Goal: Task Accomplishment & Management: Complete application form

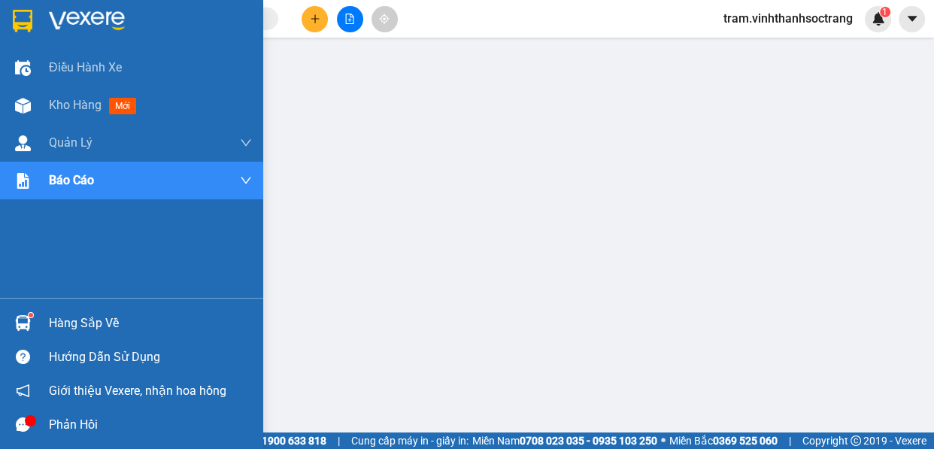
click at [96, 29] on img at bounding box center [87, 21] width 76 height 23
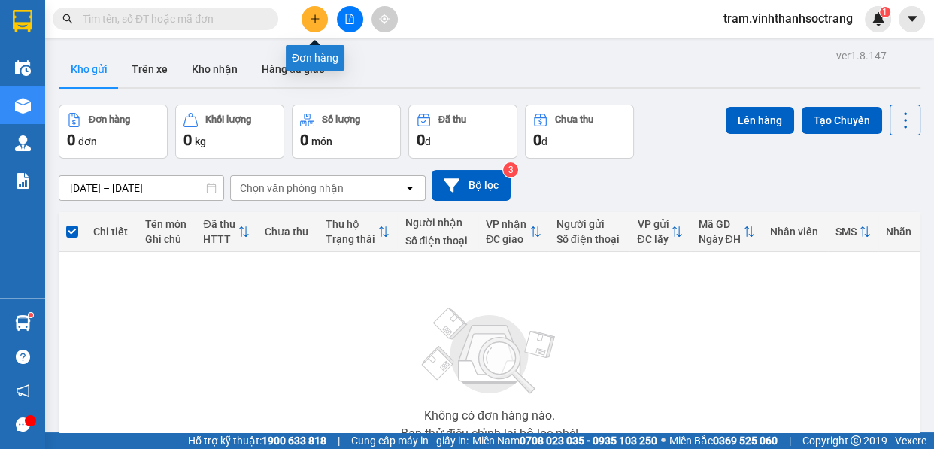
click at [306, 22] on button at bounding box center [314, 19] width 26 height 26
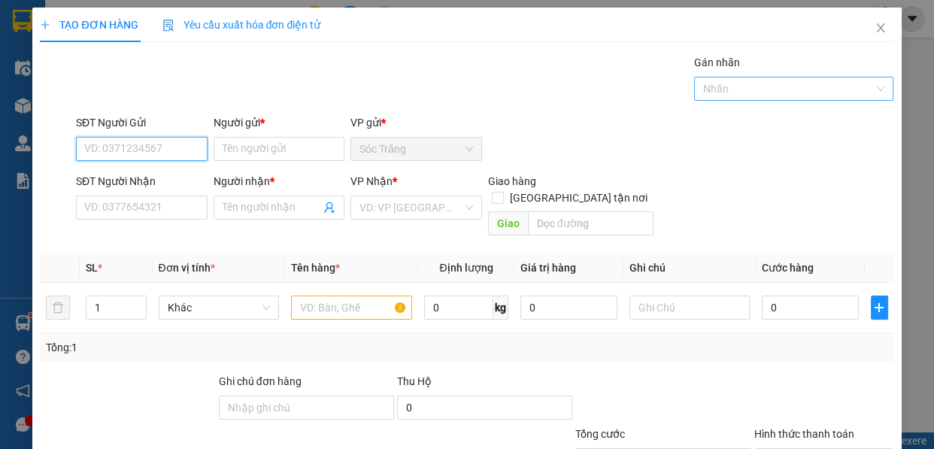
click at [728, 89] on div at bounding box center [786, 89] width 177 height 18
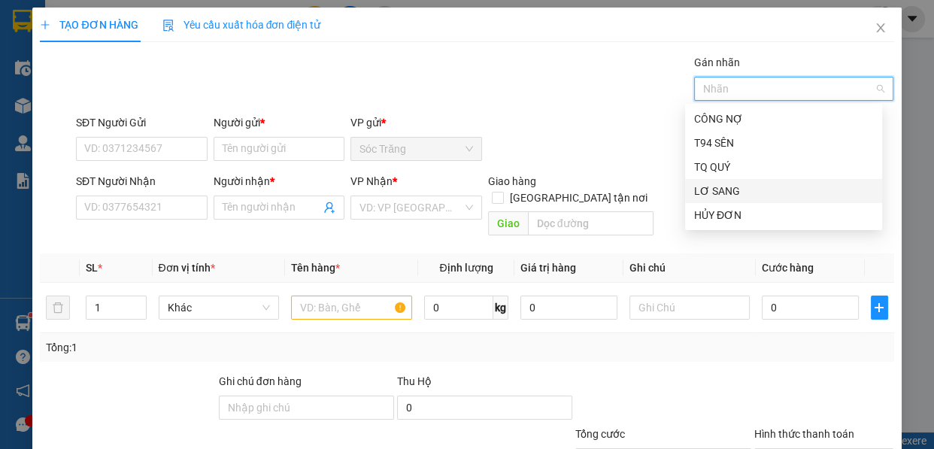
click at [721, 192] on div "LƠ SANG" at bounding box center [783, 191] width 179 height 17
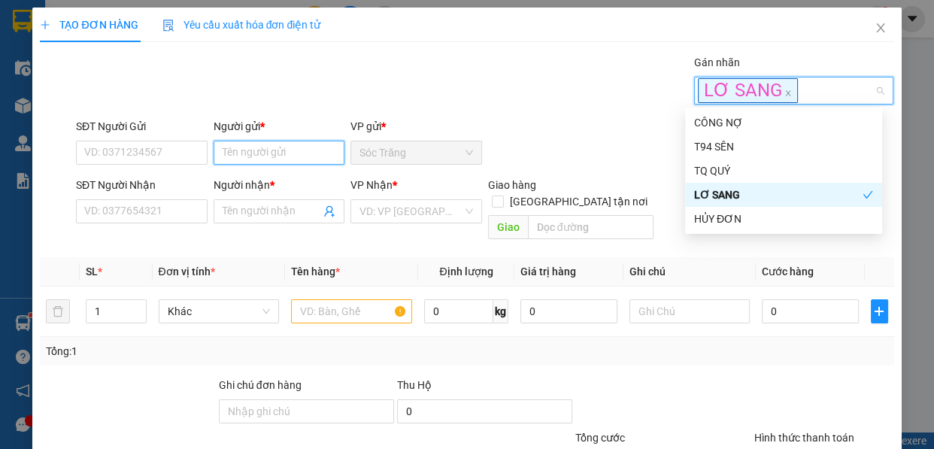
click at [317, 158] on input "Người gửi *" at bounding box center [280, 153] width 132 height 24
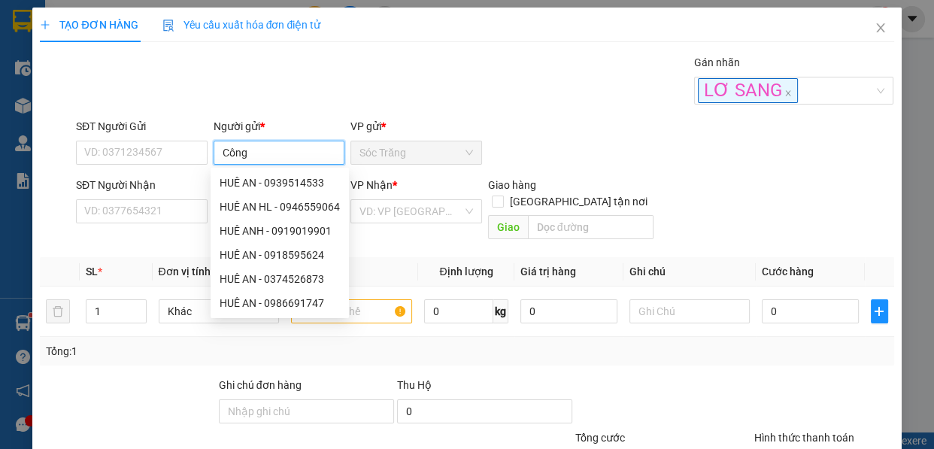
type input "Công l"
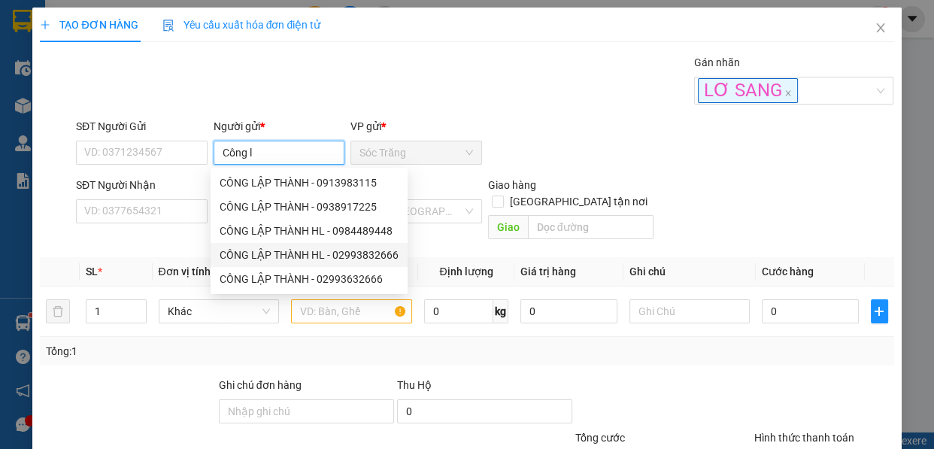
type input "02993832666"
type input "CÔNG LẬP THÀNH HL"
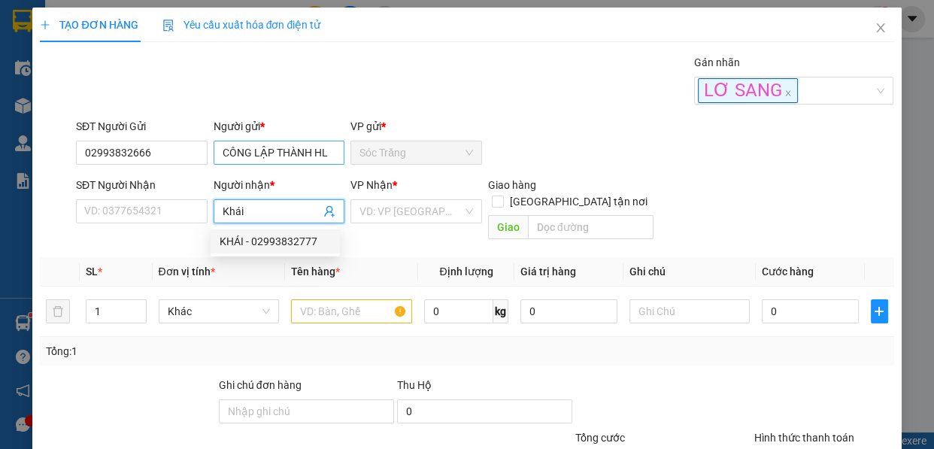
type input "KHÁI"
type input "02993832777"
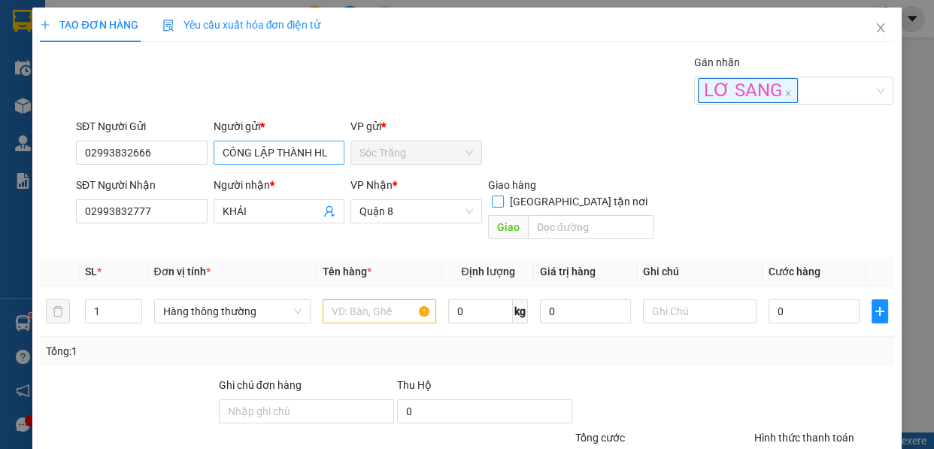
click at [492, 195] on input "[GEOGRAPHIC_DATA] tận nơi" at bounding box center [497, 200] width 11 height 11
checkbox input "true"
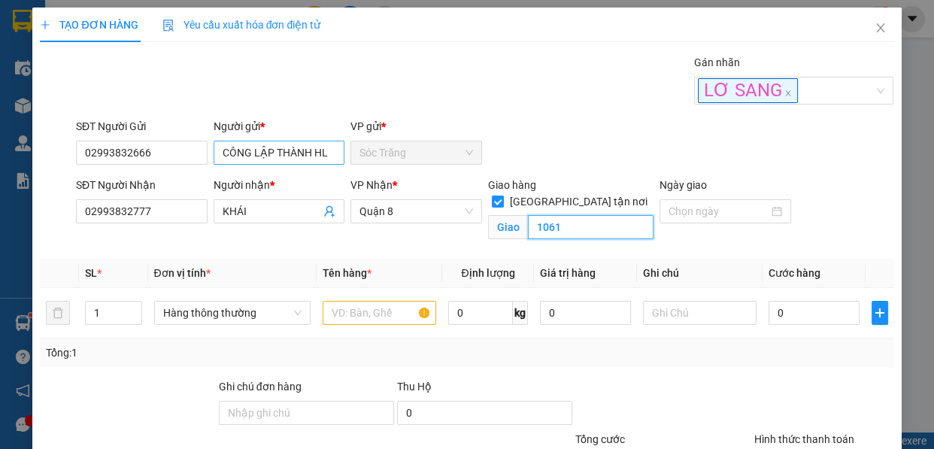
type input "1061"
type input "10"
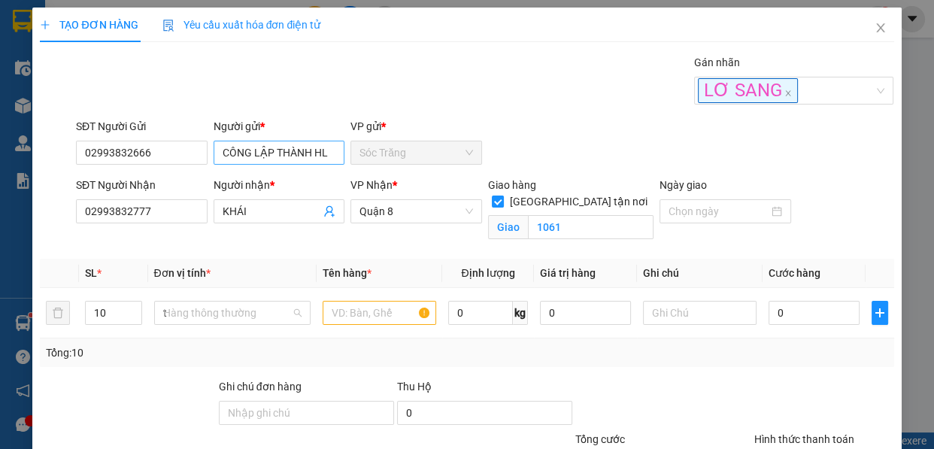
type input "th"
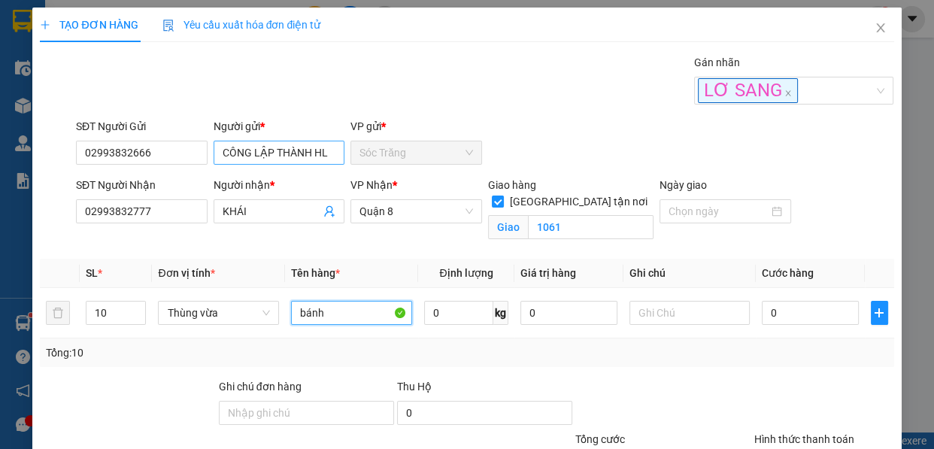
type input "bánh"
type input "100"
type input "2"
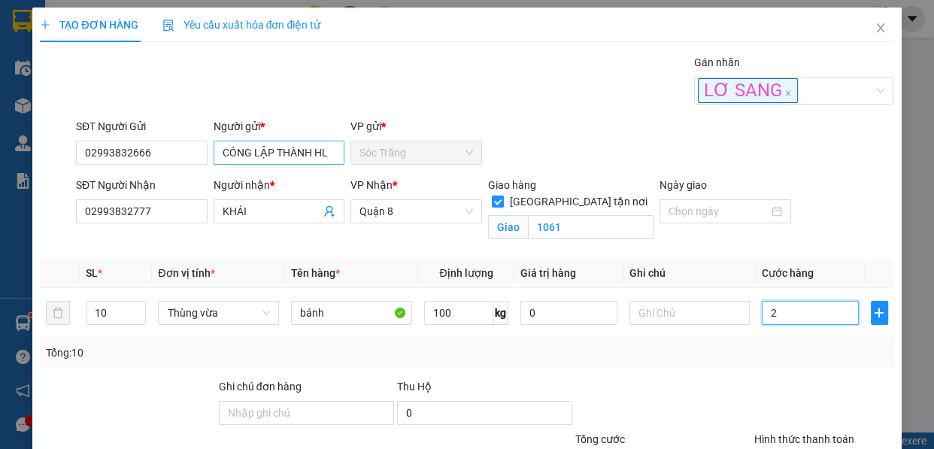
type input "20"
type input "200"
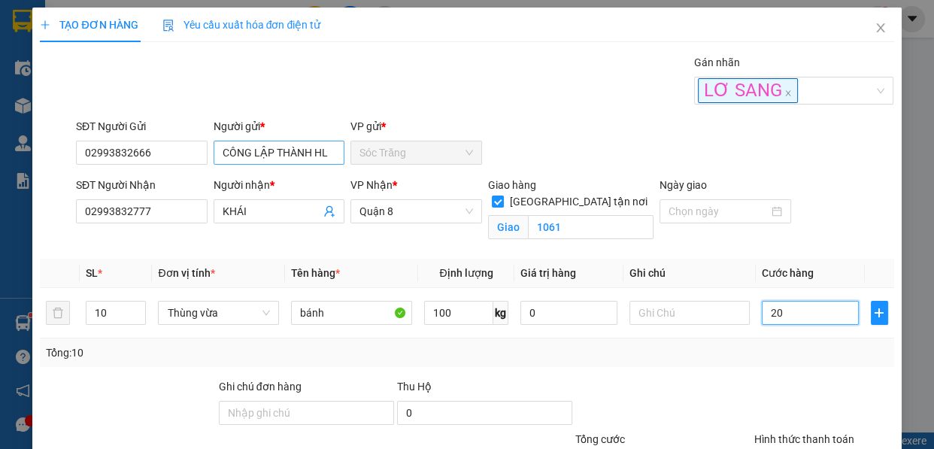
type input "200"
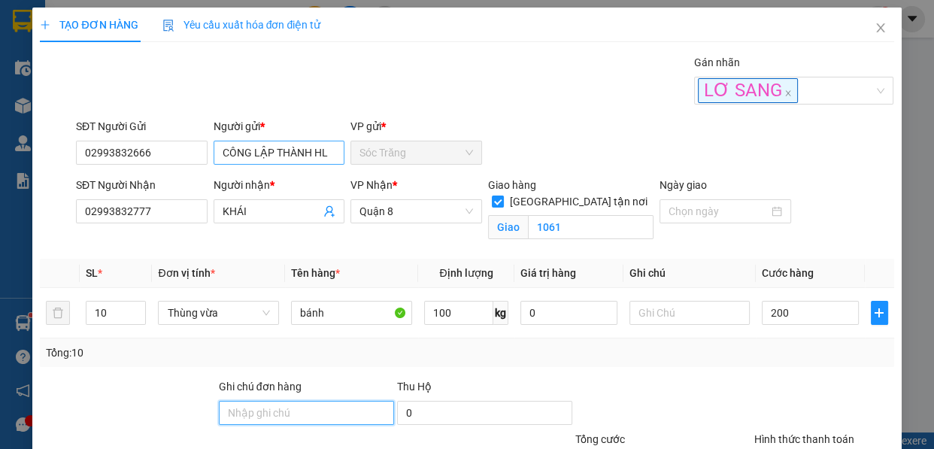
type input "200.000"
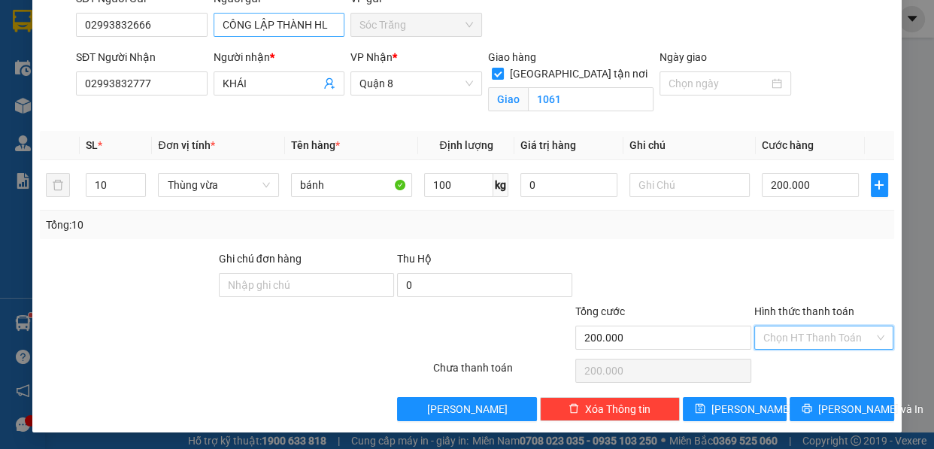
type input "0"
click at [757, 397] on button "[PERSON_NAME]" at bounding box center [735, 409] width 104 height 24
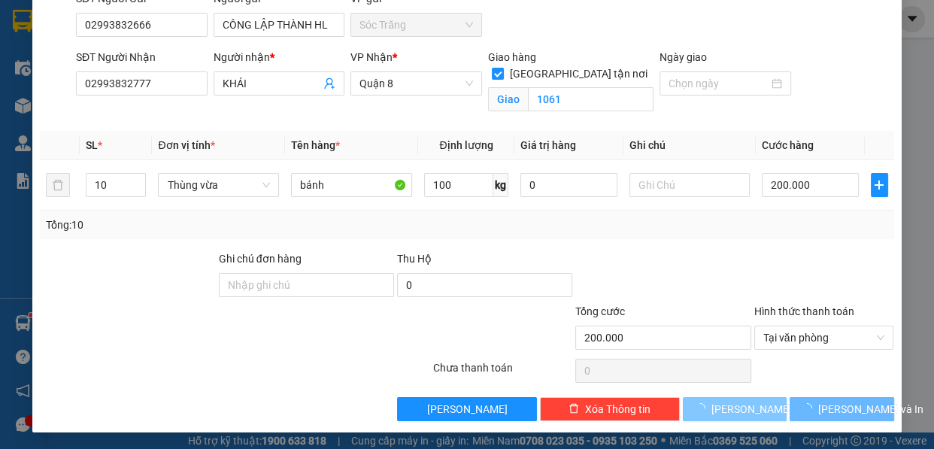
checkbox input "false"
type input "1"
type input "0"
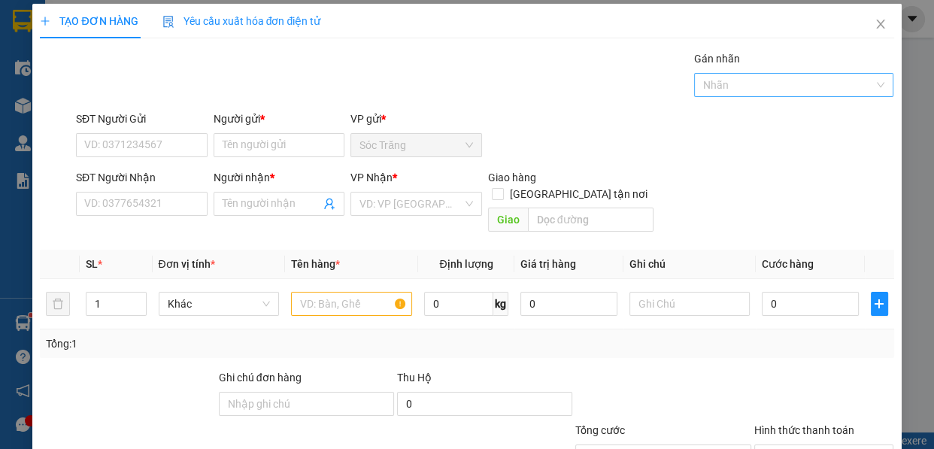
scroll to position [0, 0]
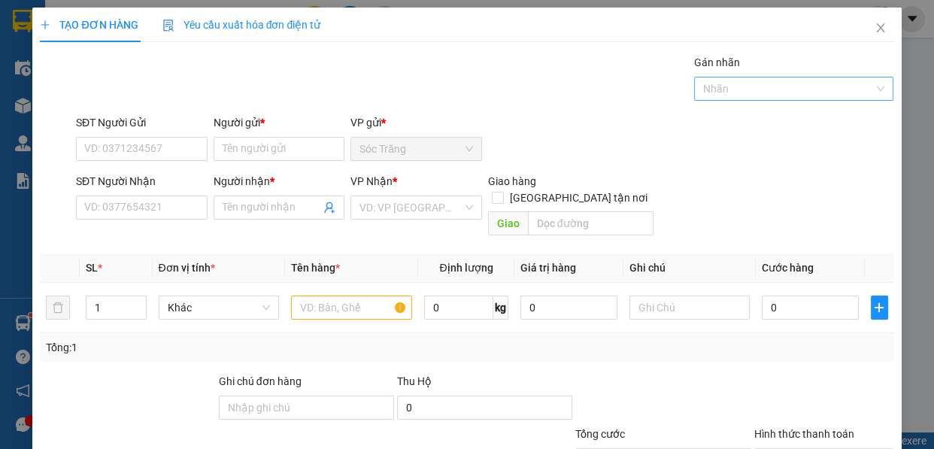
click at [752, 92] on div at bounding box center [786, 89] width 177 height 18
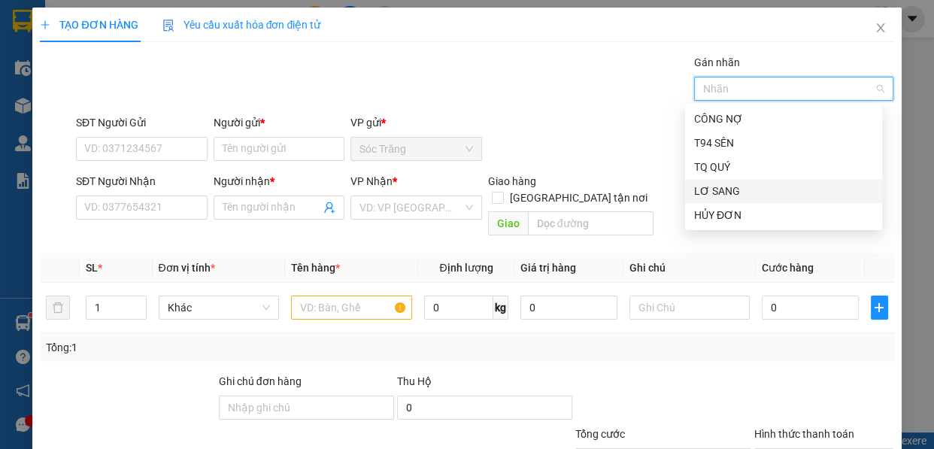
click at [728, 184] on div "LƠ SANG" at bounding box center [783, 191] width 179 height 17
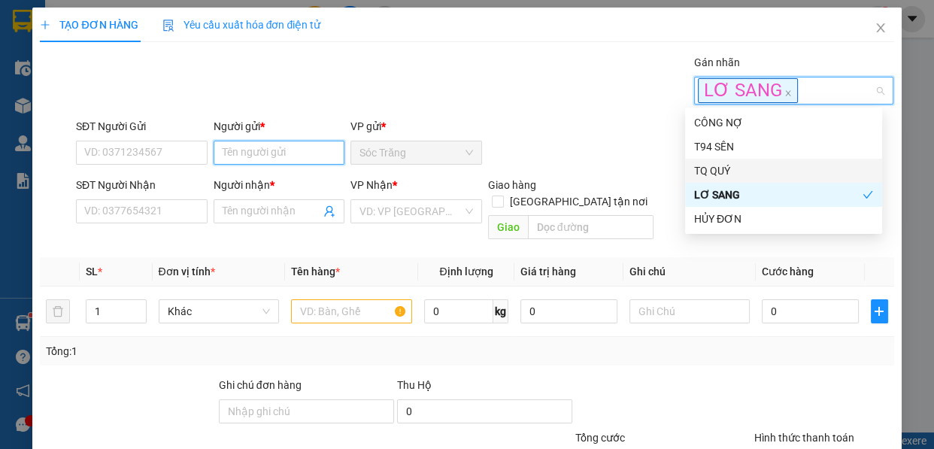
click at [308, 159] on input "Người gửi *" at bounding box center [280, 153] width 132 height 24
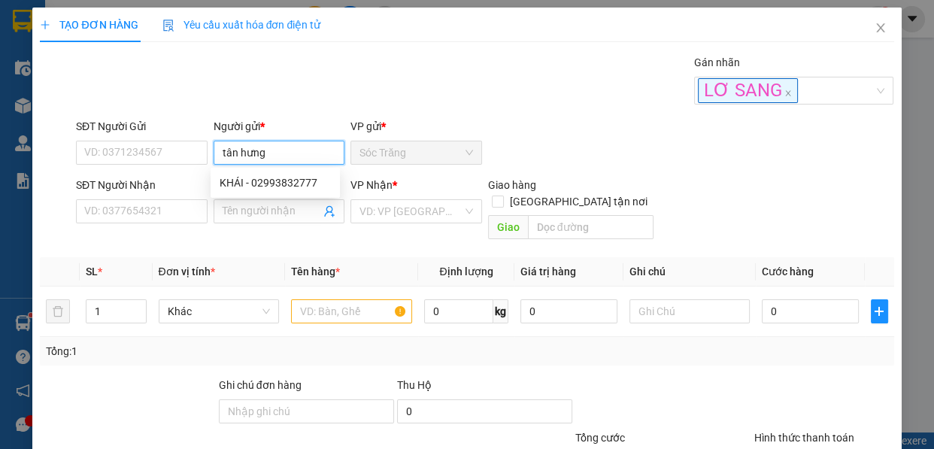
type input "tân hưng"
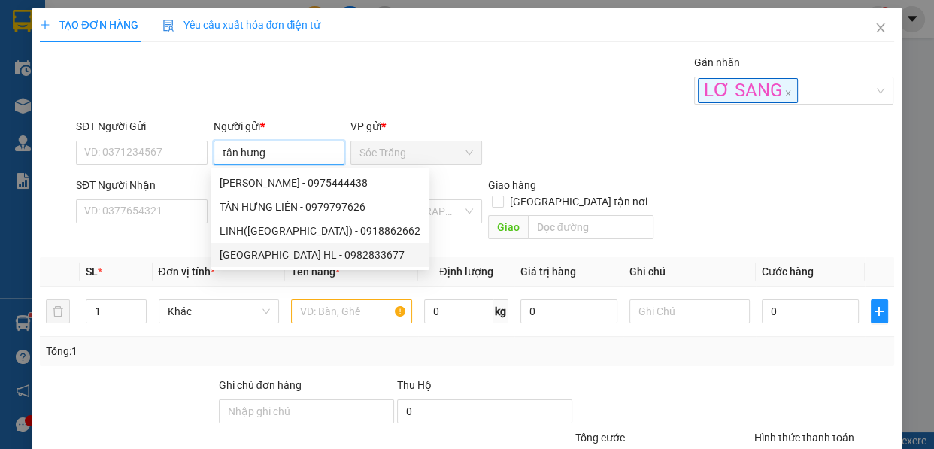
type input "0982833677"
type input "TÂN HƯNG HL"
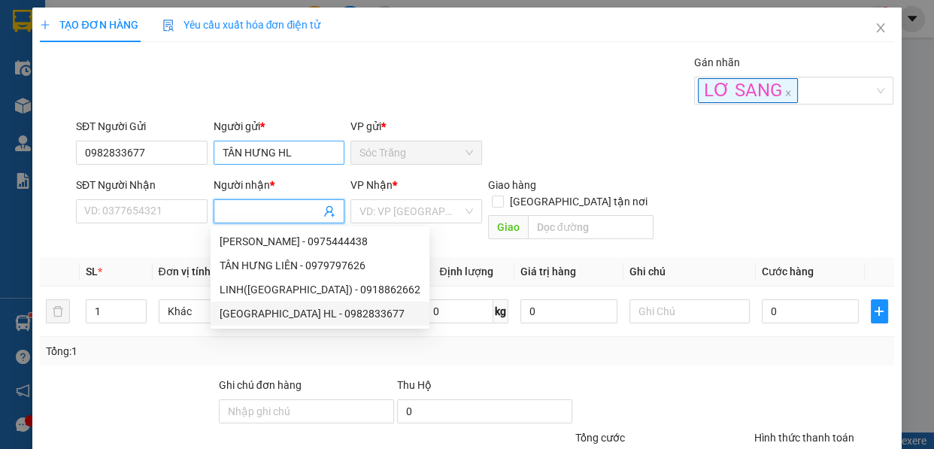
type input "0982833677"
type input "TÂN HƯNG HL"
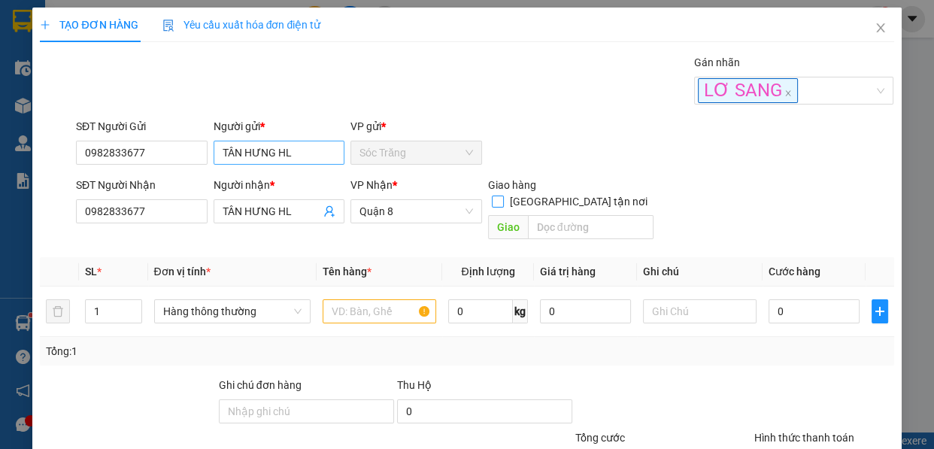
click at [492, 195] on input "[GEOGRAPHIC_DATA] tận nơi" at bounding box center [497, 200] width 11 height 11
checkbox input "true"
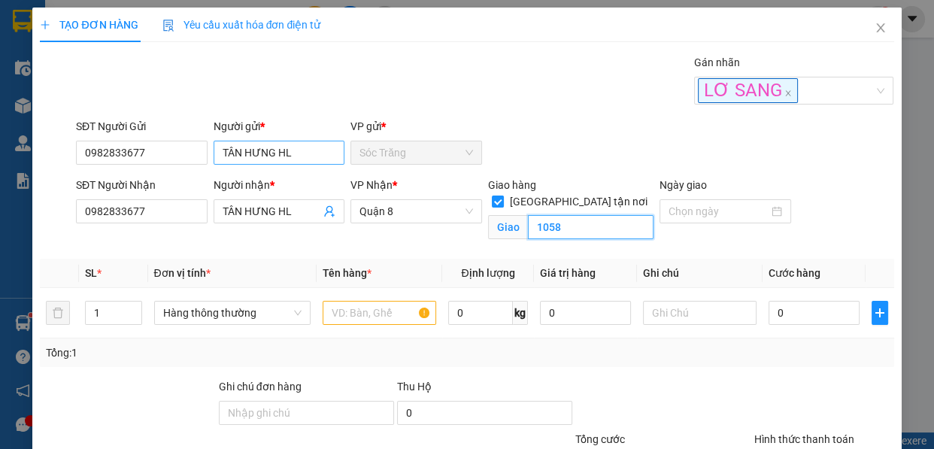
type input "1058"
type input "4"
type input "th"
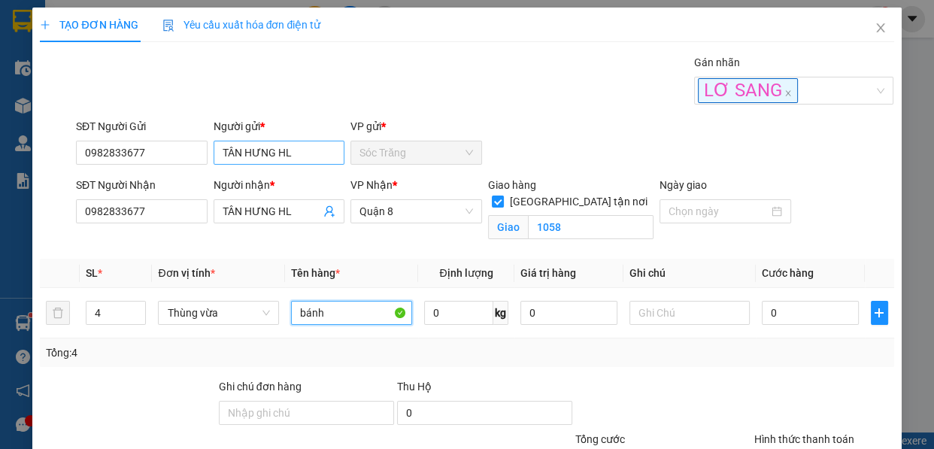
type input "bánh"
type input "40"
type input "8"
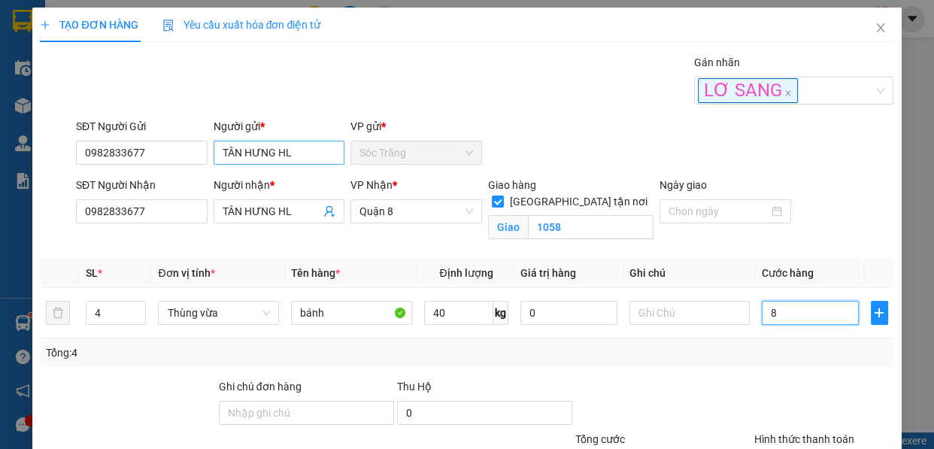
type input "80"
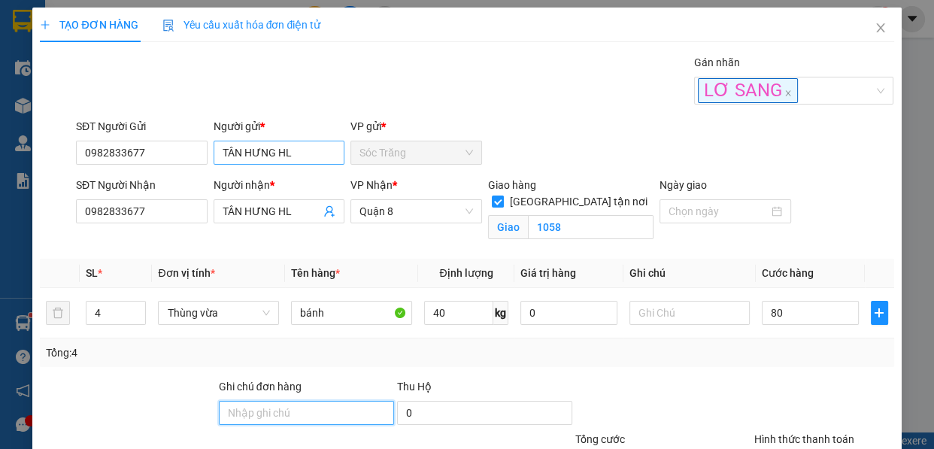
type input "80.000"
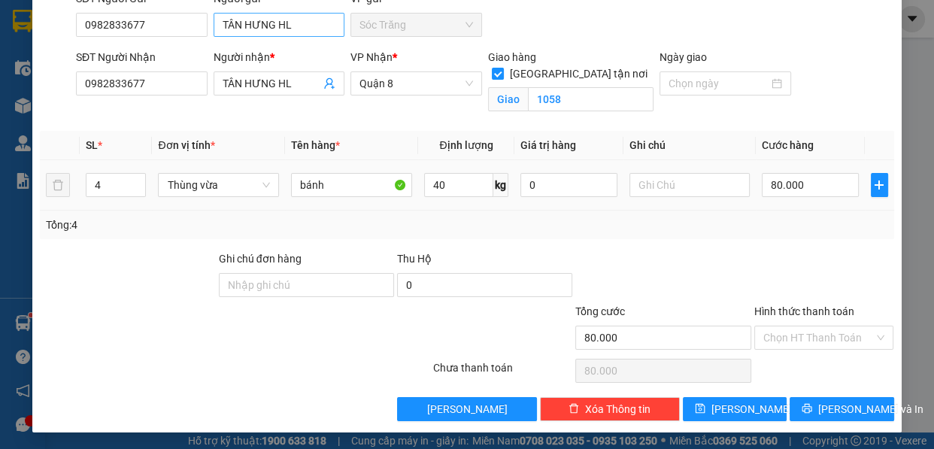
type input "0"
click at [749, 404] on button "[PERSON_NAME]" at bounding box center [735, 409] width 104 height 24
checkbox input "false"
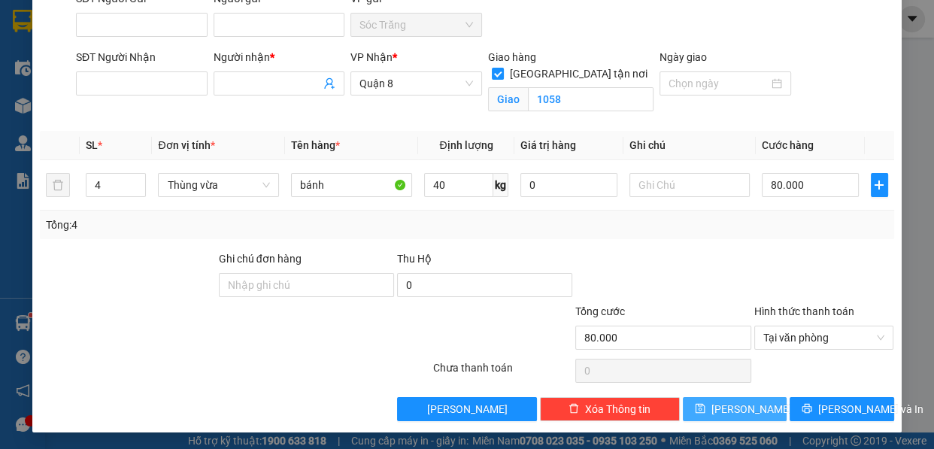
type input "1"
type input "0"
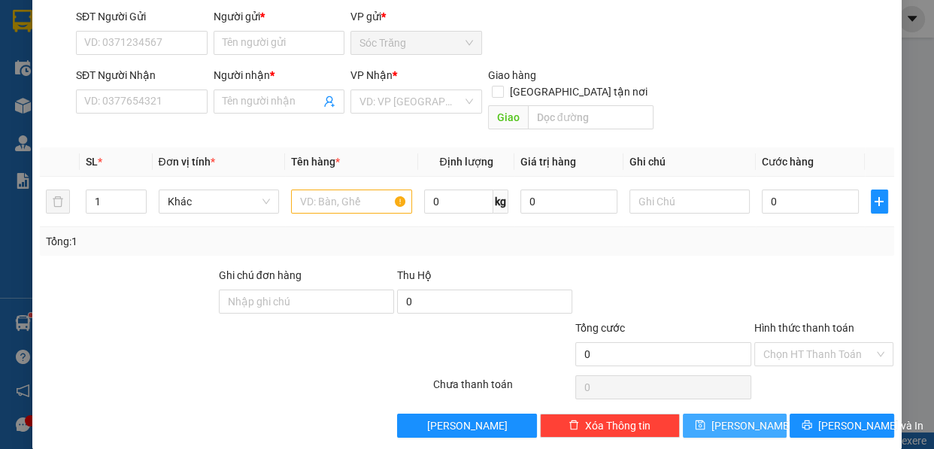
scroll to position [38, 0]
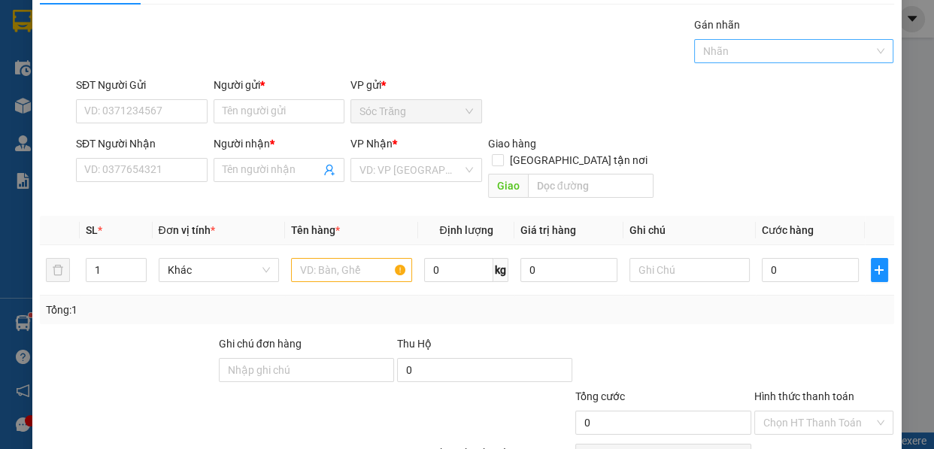
click at [703, 54] on input "Gán nhãn" at bounding box center [704, 51] width 3 height 18
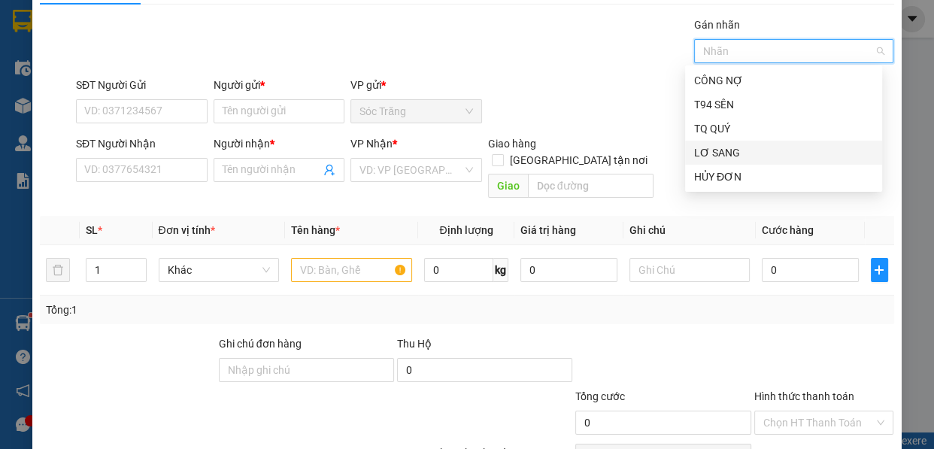
click at [723, 147] on div "LƠ SANG" at bounding box center [783, 152] width 179 height 17
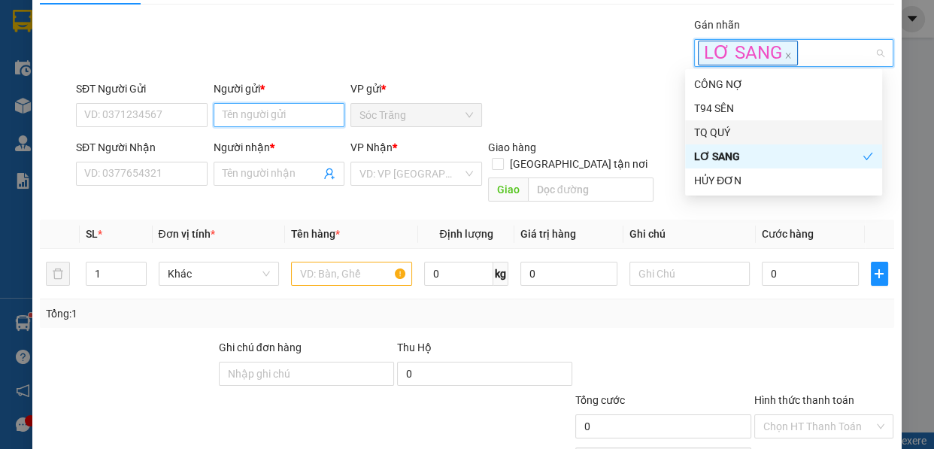
click at [260, 117] on input "Người gửi *" at bounding box center [280, 115] width 132 height 24
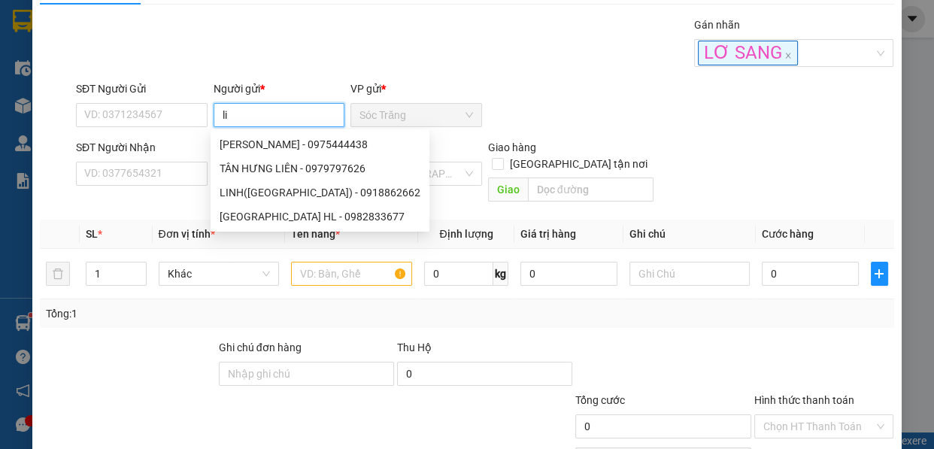
type input "l"
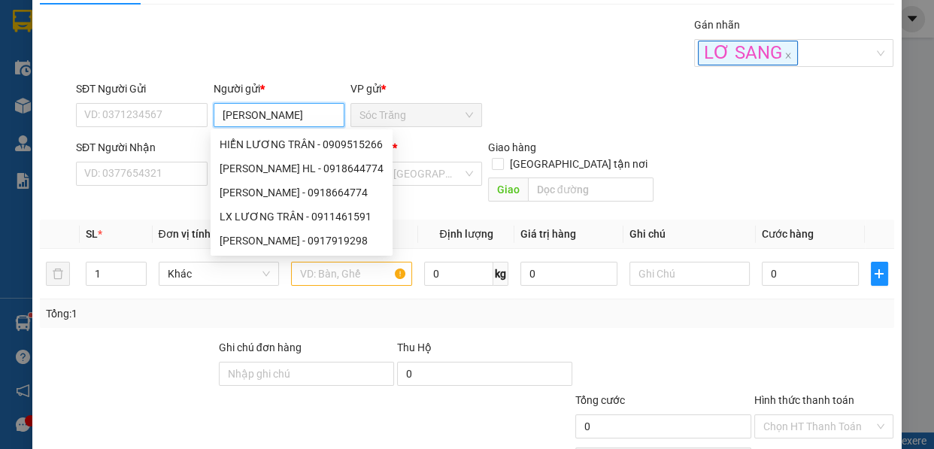
type input "[PERSON_NAME]"
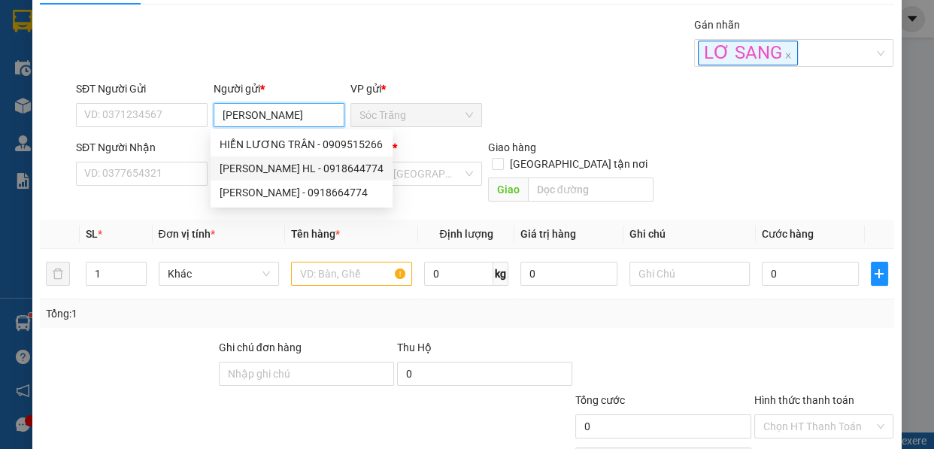
type input "0918644774"
type input "LƯƠNG TRÂN HL"
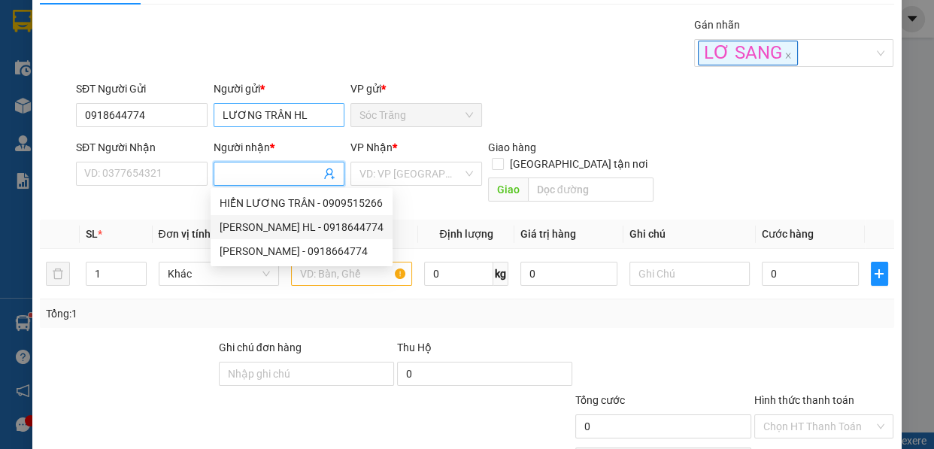
type input "0918644774"
type input "LƯƠNG TRÂN HL"
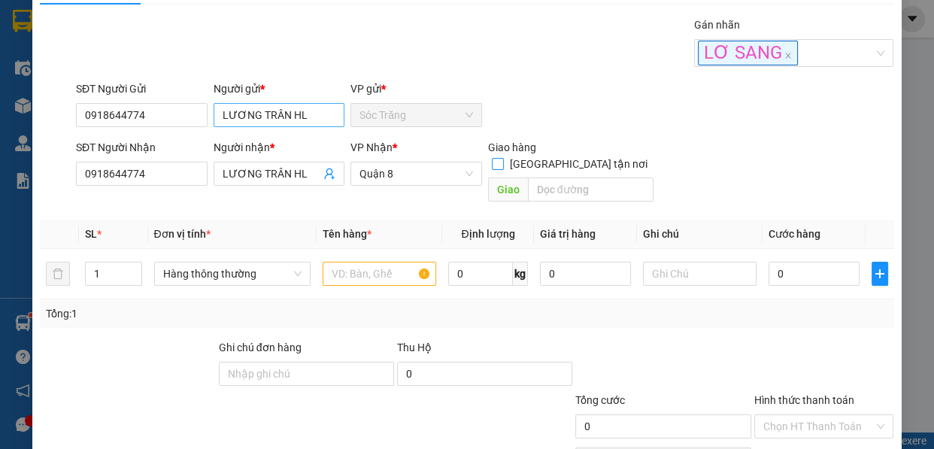
click at [492, 158] on input "[GEOGRAPHIC_DATA] tận nơi" at bounding box center [497, 163] width 11 height 11
checkbox input "true"
type input "1059"
type input "2"
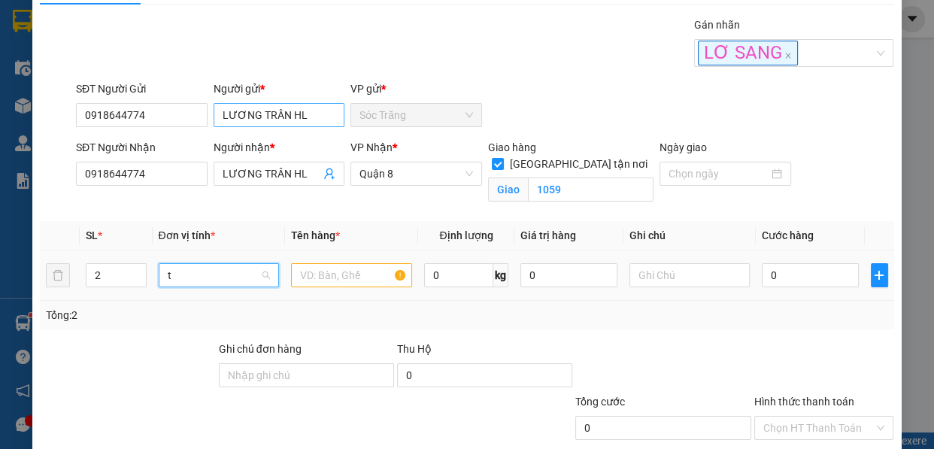
scroll to position [47, 0]
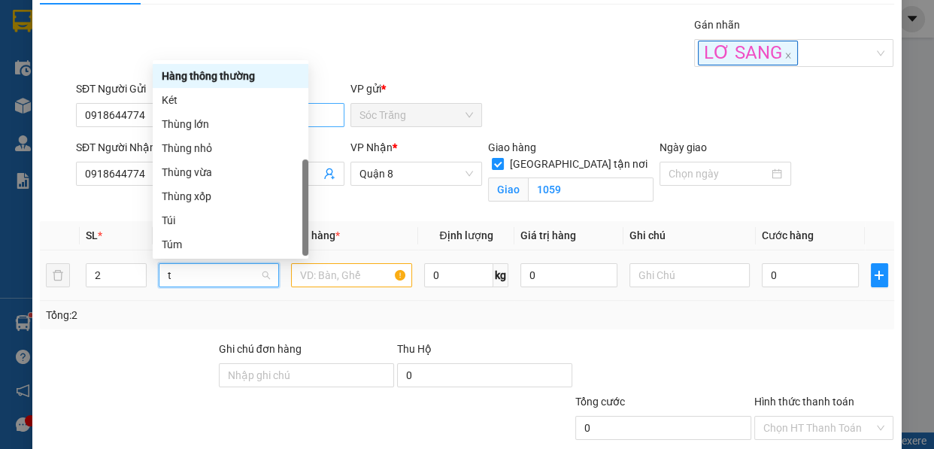
type input "th"
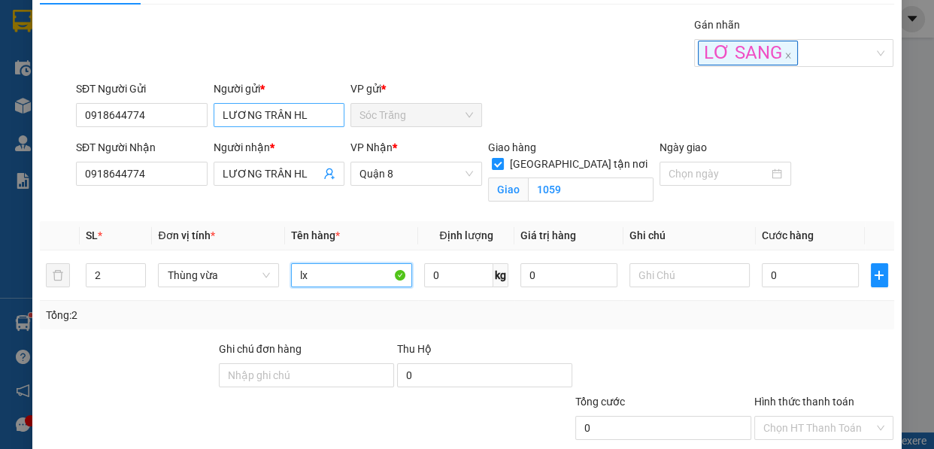
type input "lx"
type input "40"
type input "4"
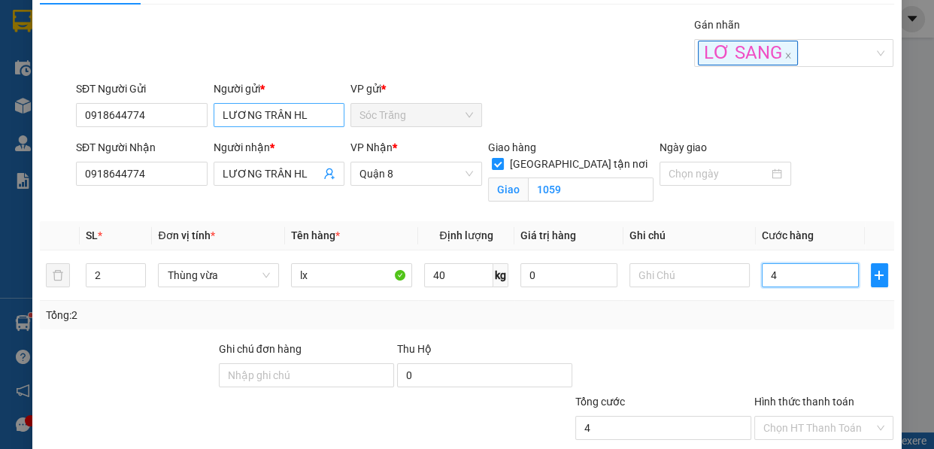
type input "40"
type input "40.000"
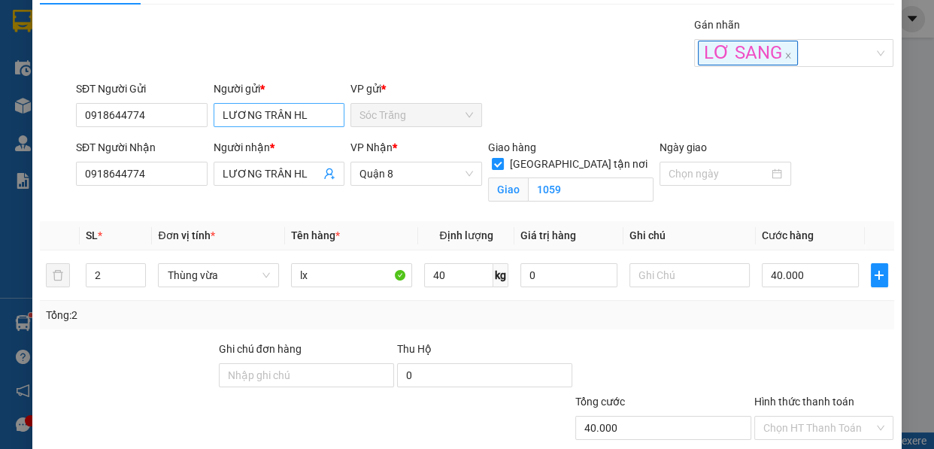
type input "0"
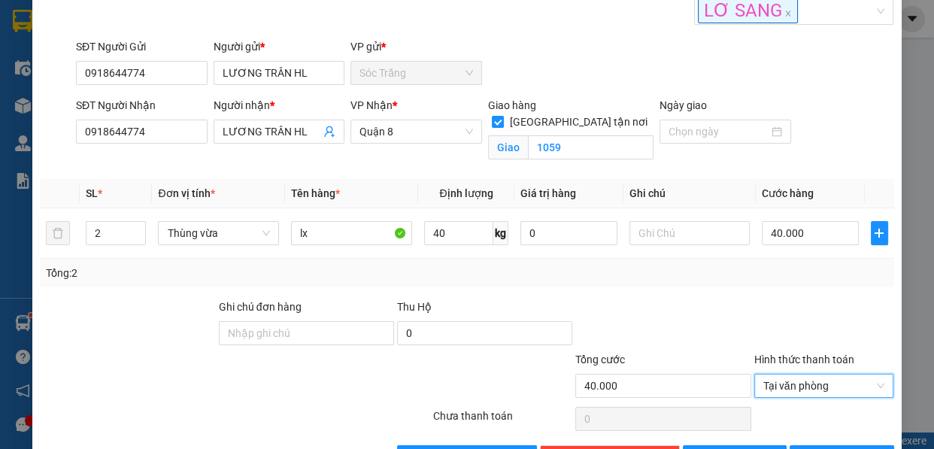
scroll to position [128, 0]
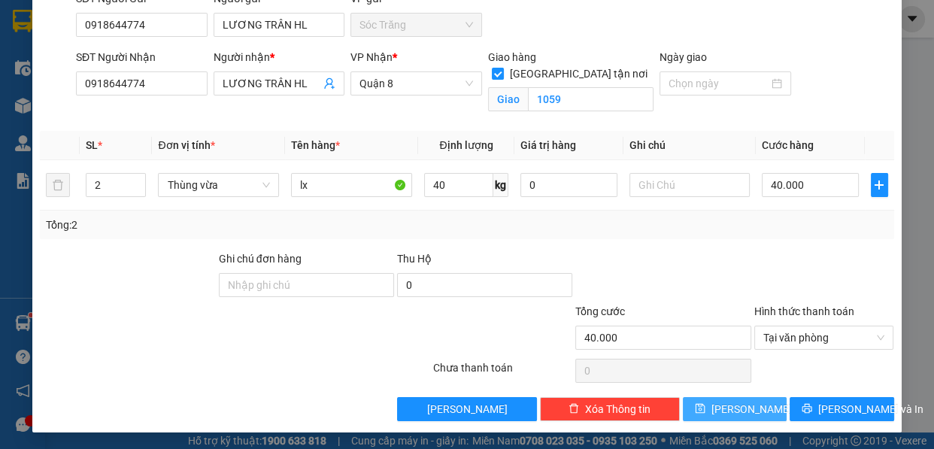
drag, startPoint x: 721, startPoint y: 401, endPoint x: 713, endPoint y: 402, distance: 7.6
click at [714, 402] on button "[PERSON_NAME]" at bounding box center [735, 409] width 104 height 24
checkbox input "false"
type input "1"
type input "0"
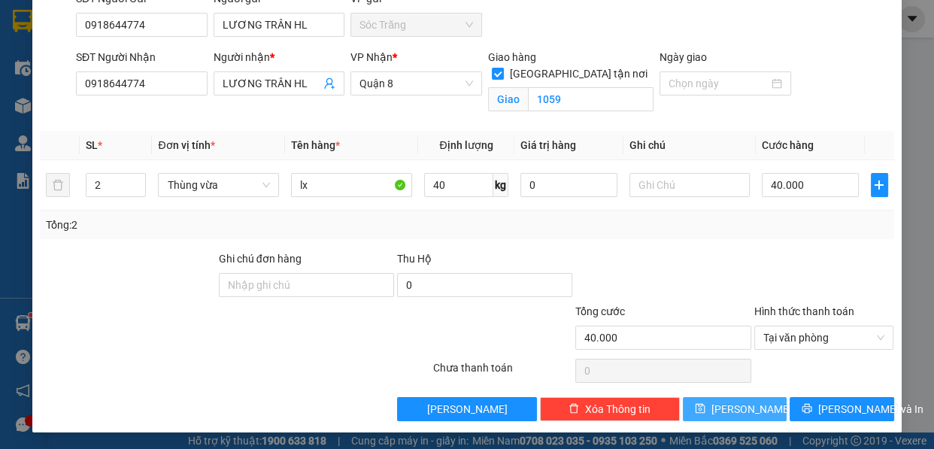
type input "0"
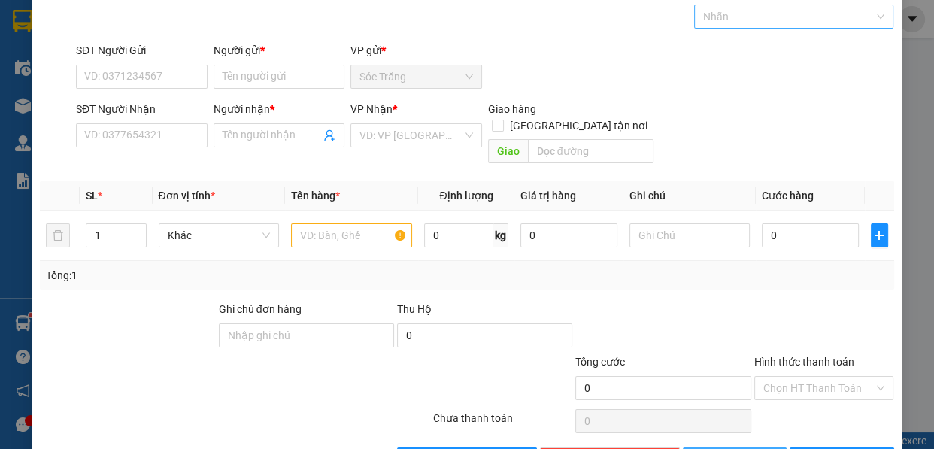
scroll to position [0, 0]
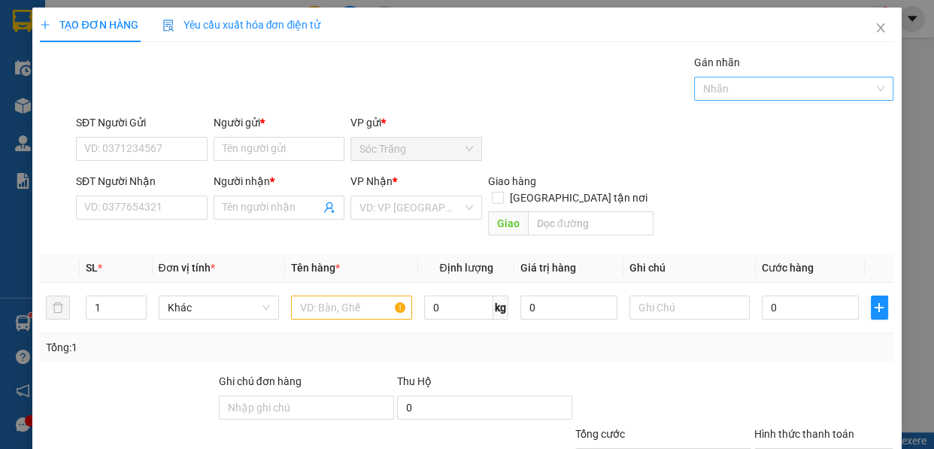
click at [755, 78] on div "Nhãn" at bounding box center [794, 89] width 200 height 24
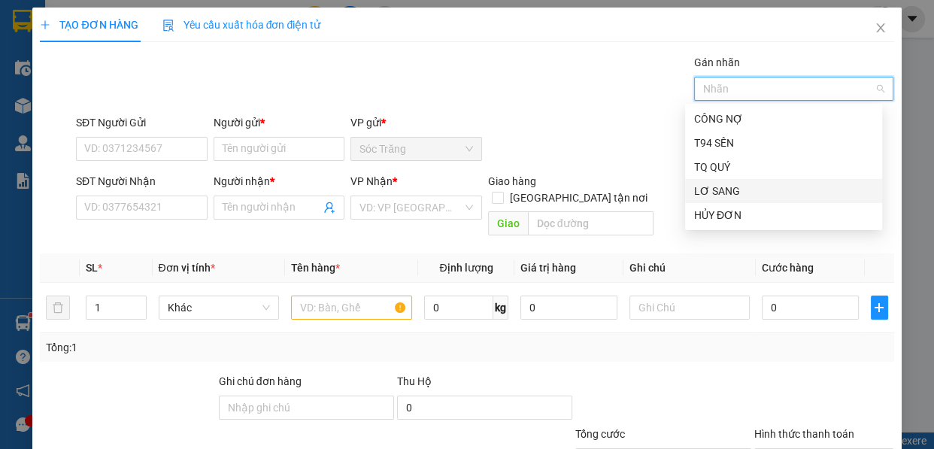
click at [737, 192] on div "LƠ SANG" at bounding box center [783, 191] width 179 height 17
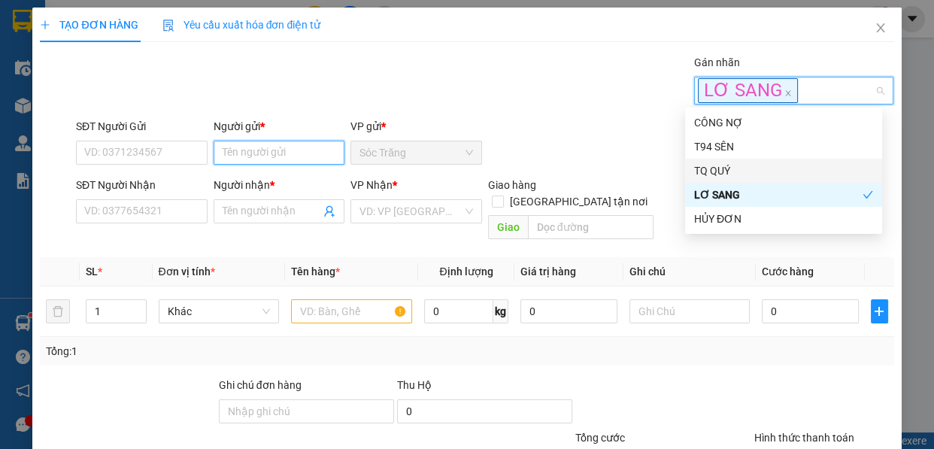
click at [258, 162] on input "Người gửi *" at bounding box center [280, 153] width 132 height 24
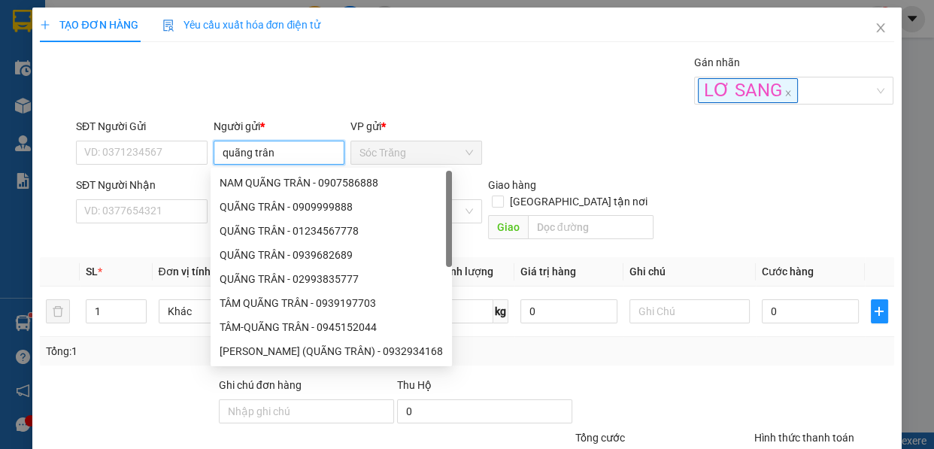
type input "quãng trân"
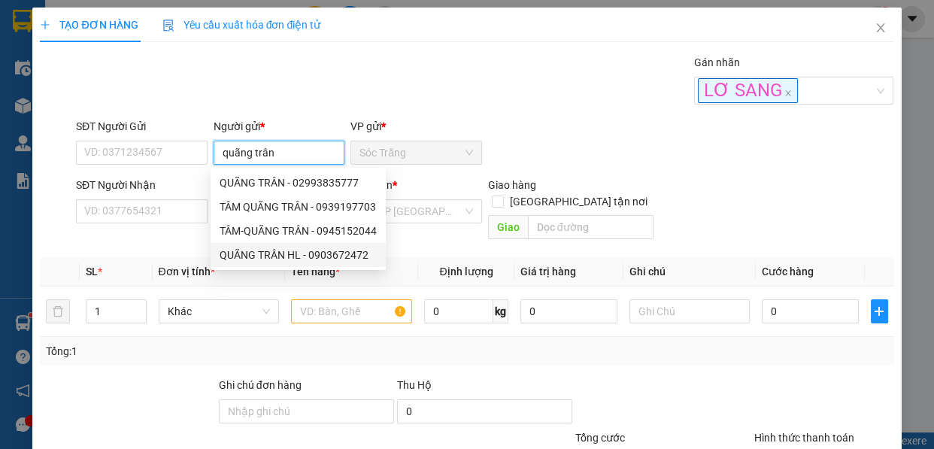
type input "0903672472"
type input "QUÃNG TRÂN HL"
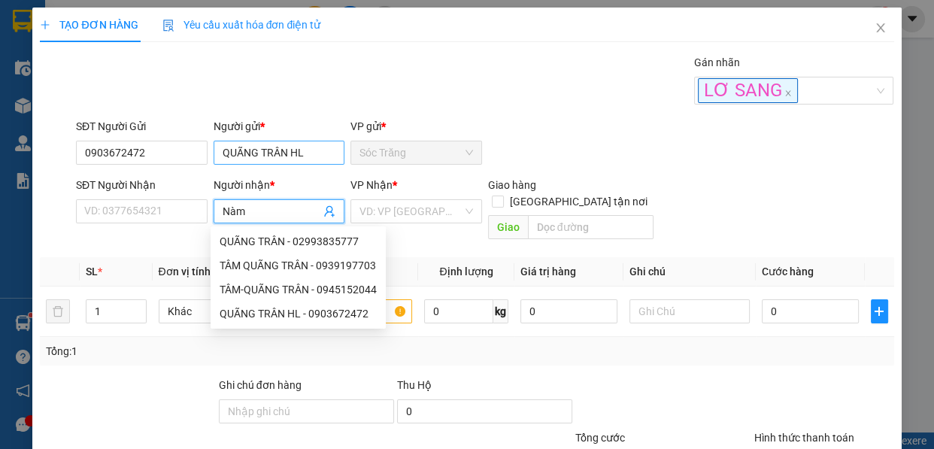
type input "Nàm"
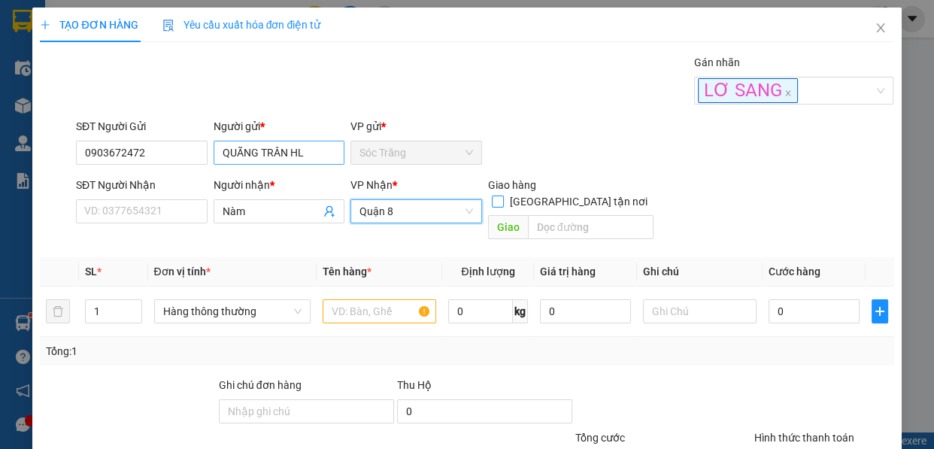
click at [492, 195] on input "[GEOGRAPHIC_DATA] tận nơi" at bounding box center [497, 200] width 11 height 11
checkbox input "true"
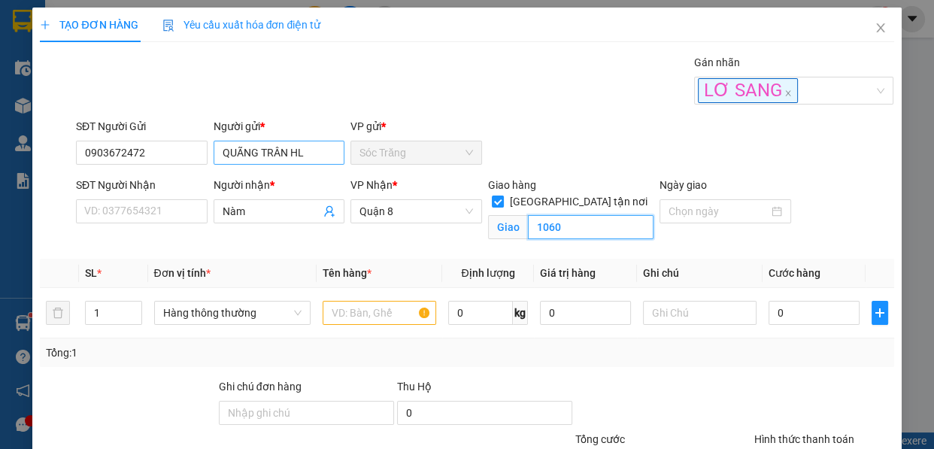
type input "1060"
type input "4"
type input "th"
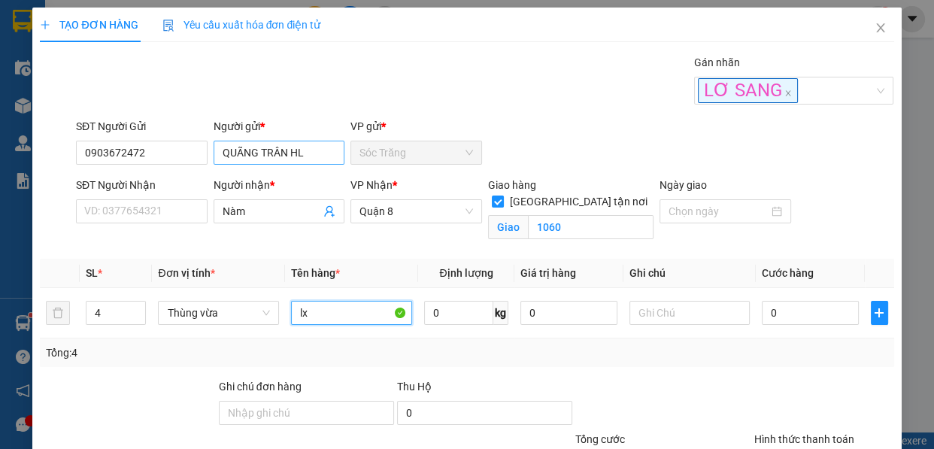
type input "lx"
type input "80"
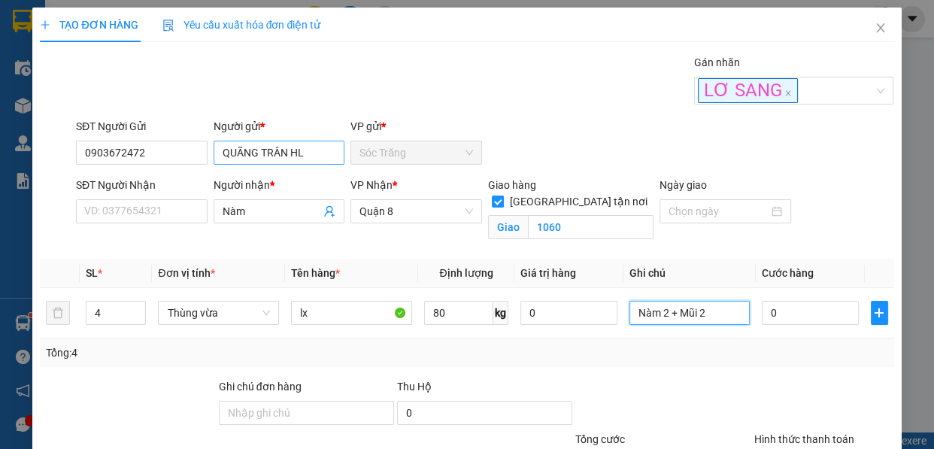
type input "Nàm 2 + Mũi 2"
type input "8"
type input "80"
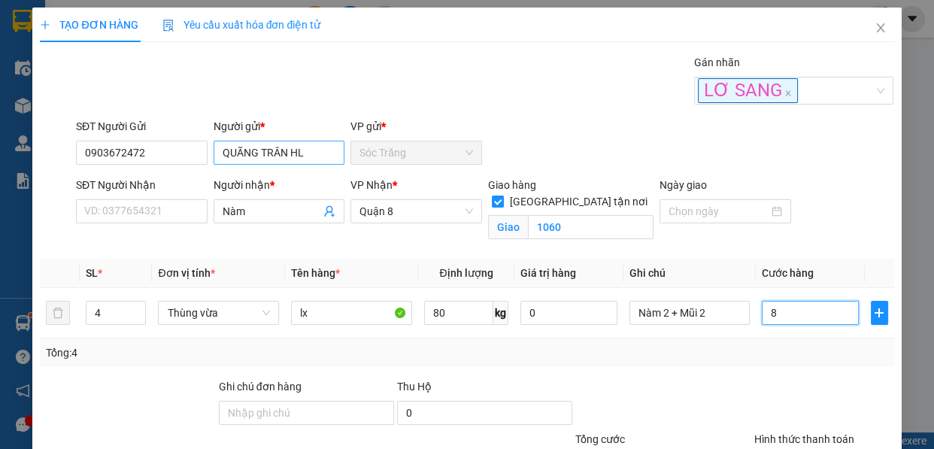
type input "80"
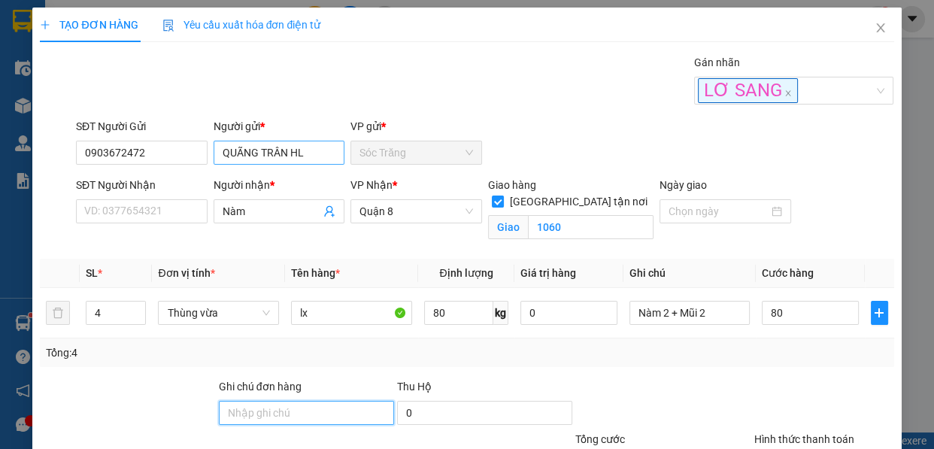
type input "80.000"
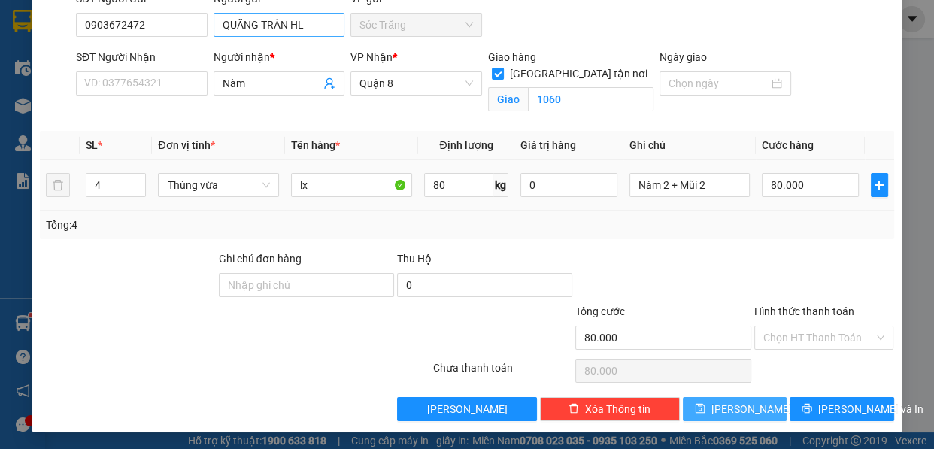
type input "0"
click at [762, 410] on button "[PERSON_NAME]" at bounding box center [735, 409] width 104 height 24
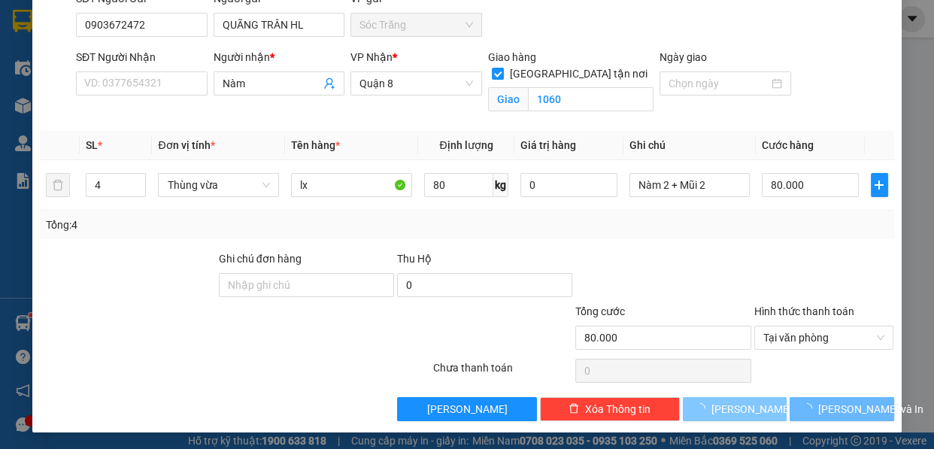
checkbox input "false"
type input "1"
type input "0"
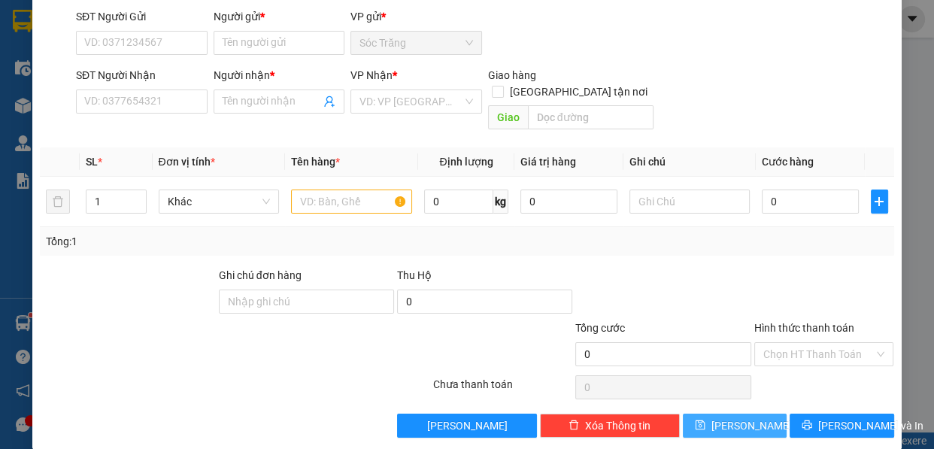
scroll to position [0, 0]
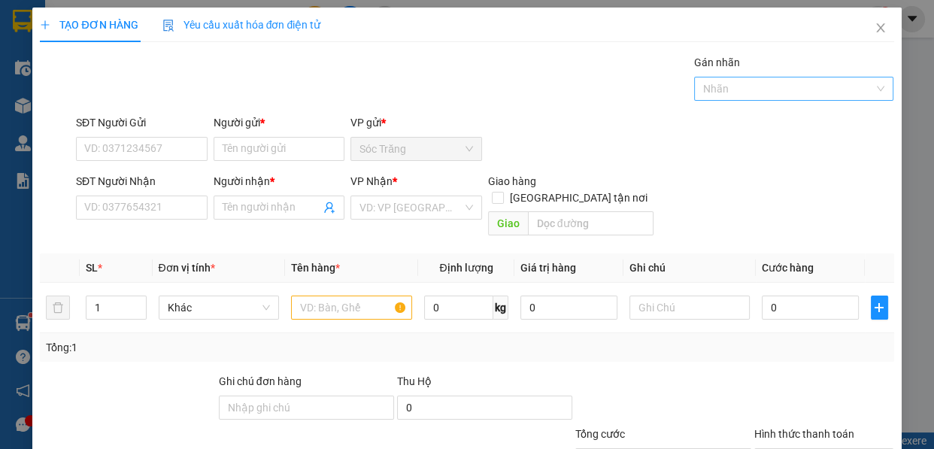
click at [750, 93] on div at bounding box center [786, 89] width 177 height 18
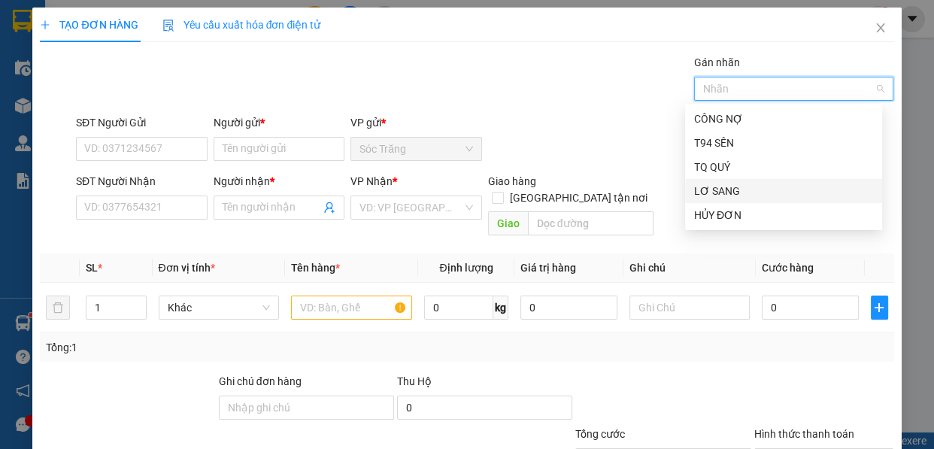
click at [737, 185] on div "LƠ SANG" at bounding box center [783, 191] width 179 height 17
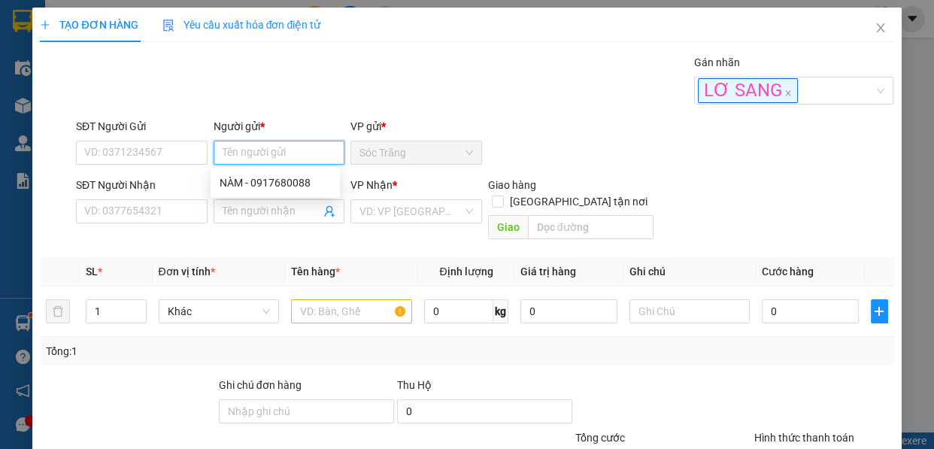
drag, startPoint x: 309, startPoint y: 150, endPoint x: 269, endPoint y: 128, distance: 45.8
click at [307, 149] on input "Người gửi *" at bounding box center [280, 153] width 132 height 24
type input "[PERSON_NAME]"
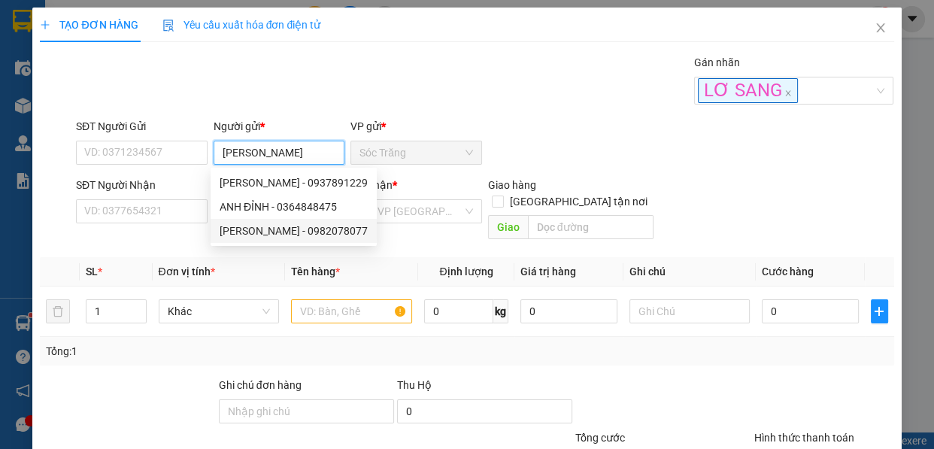
type input "0982078077"
type input "[PERSON_NAME]"
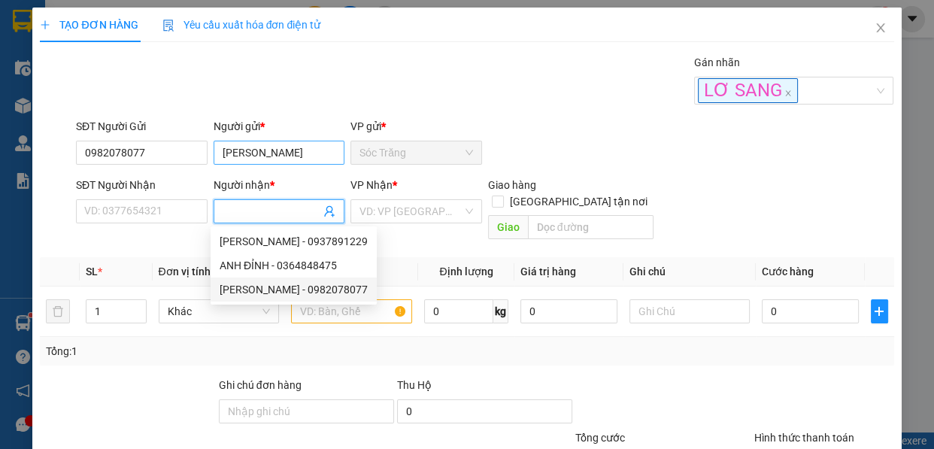
type input "0982078077"
type input "[PERSON_NAME]"
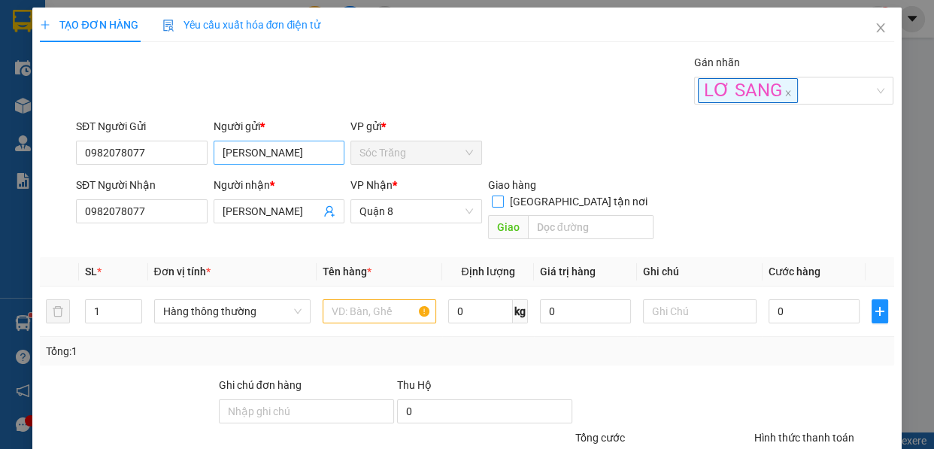
click at [492, 195] on input "[GEOGRAPHIC_DATA] tận nơi" at bounding box center [497, 200] width 11 height 11
checkbox input "true"
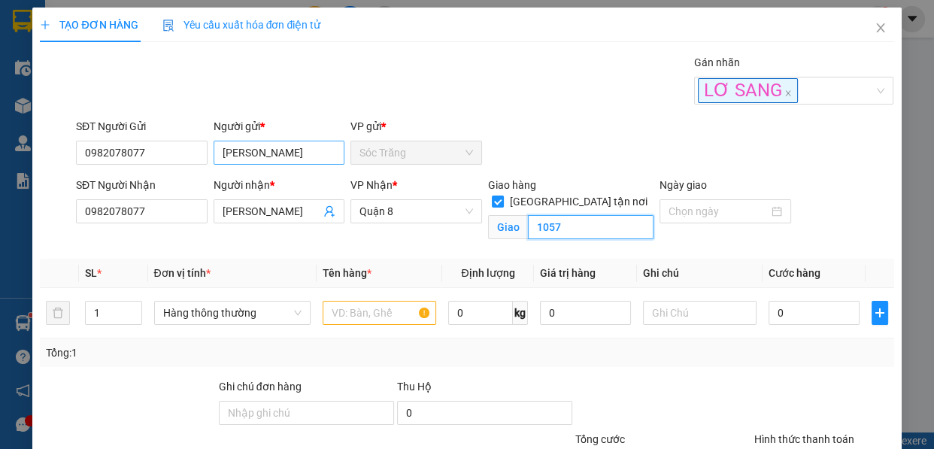
type input "1057"
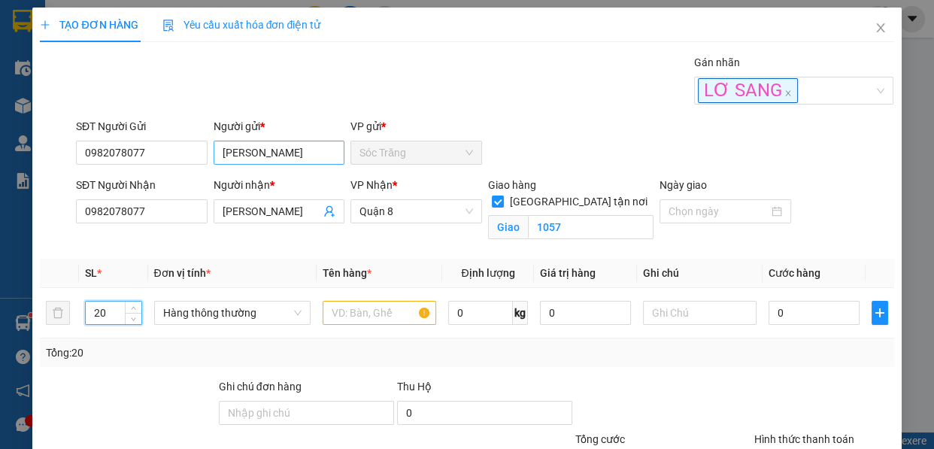
type input "20"
type input "b"
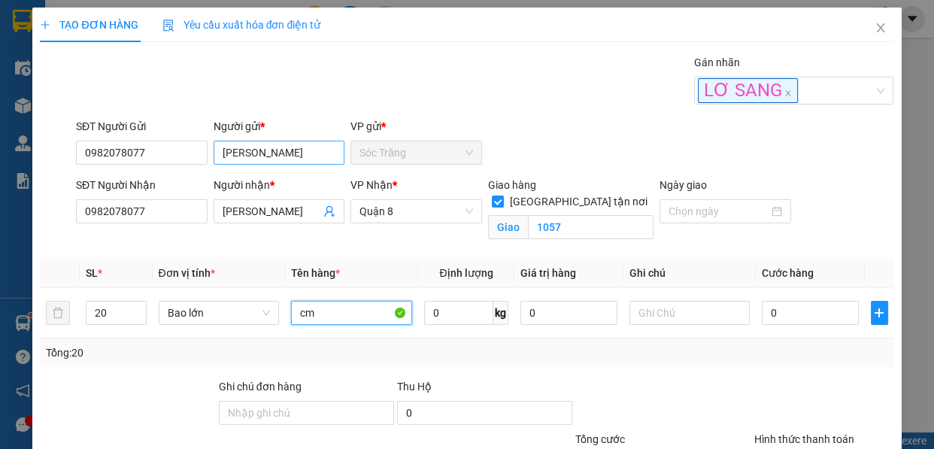
type input "cm"
type input "1000"
type input "8"
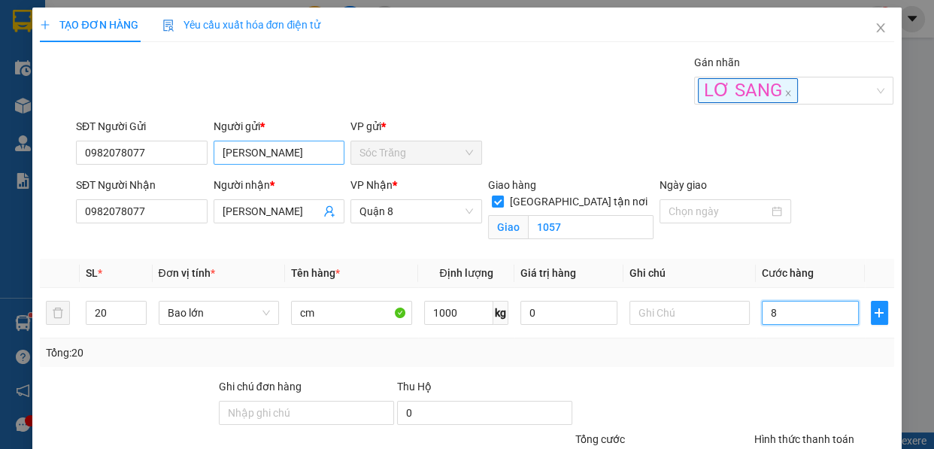
type input "80"
type input "800"
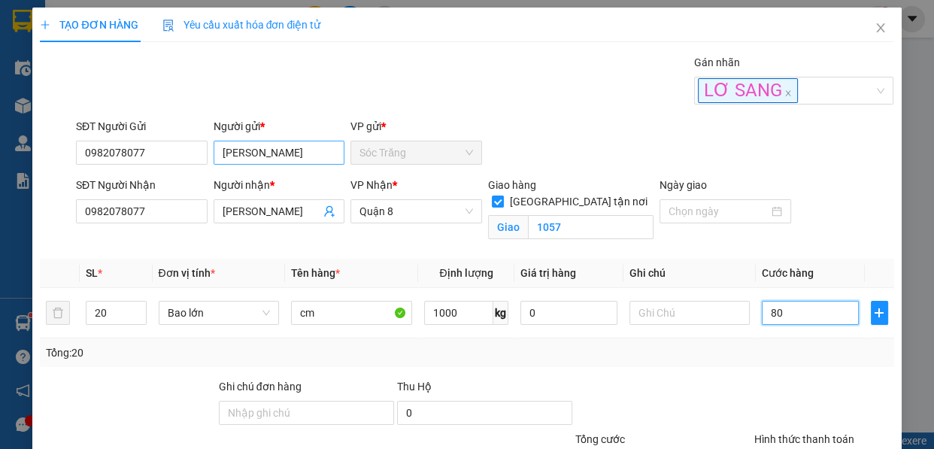
type input "800"
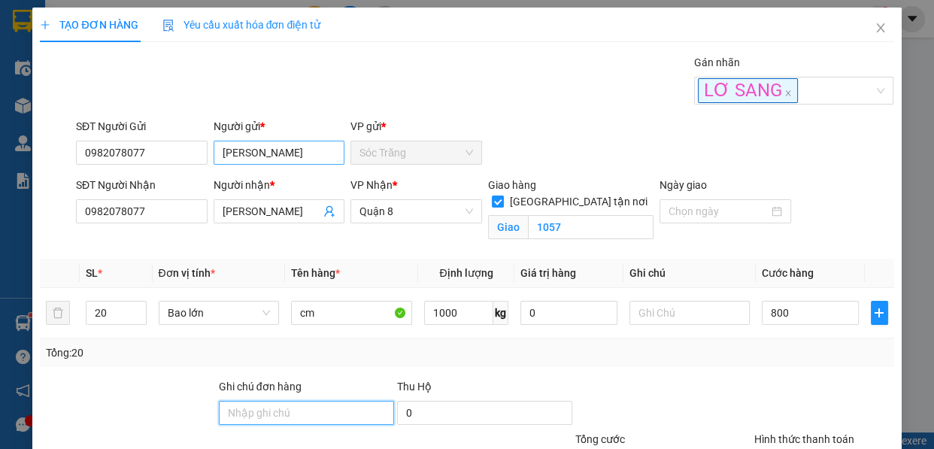
type input "800.000"
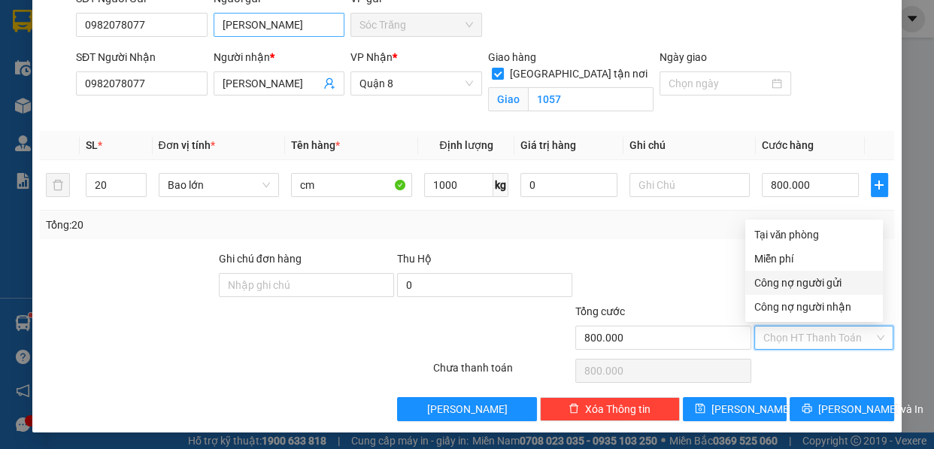
type input "0"
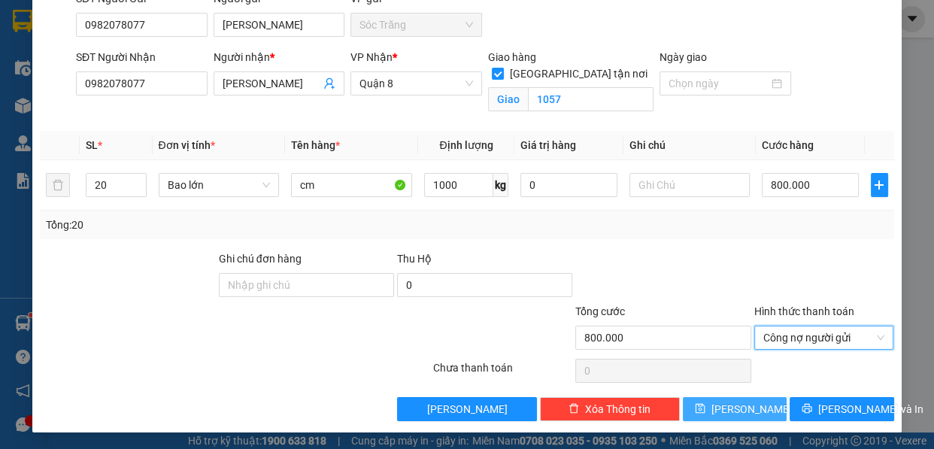
click at [735, 411] on span "[PERSON_NAME]" at bounding box center [751, 409] width 80 height 17
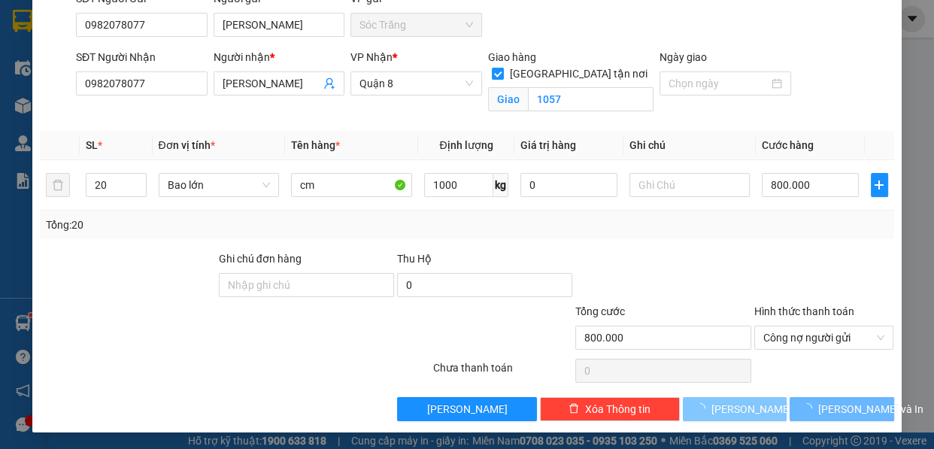
checkbox input "false"
type input "1"
type input "0"
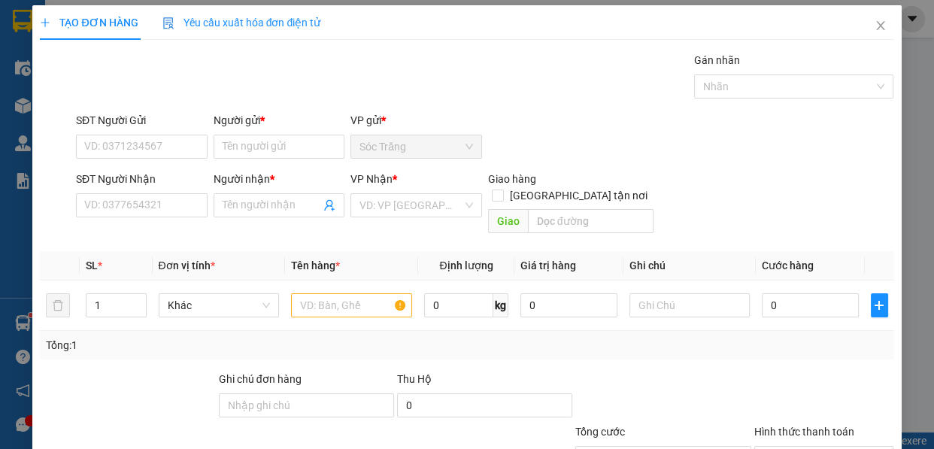
scroll to position [0, 0]
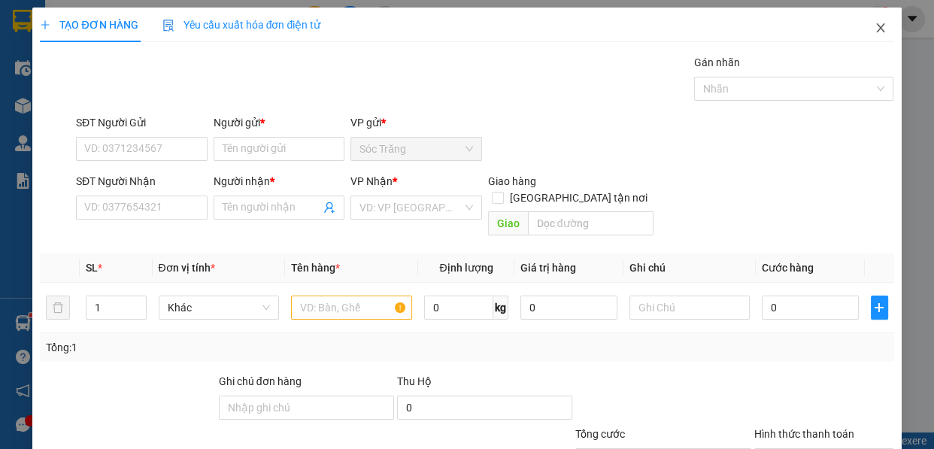
click at [874, 29] on icon "close" at bounding box center [880, 28] width 12 height 12
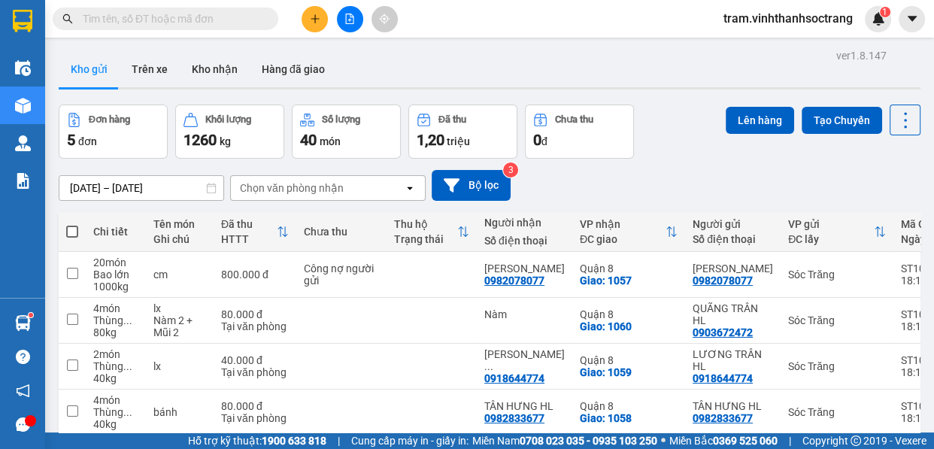
scroll to position [68, 0]
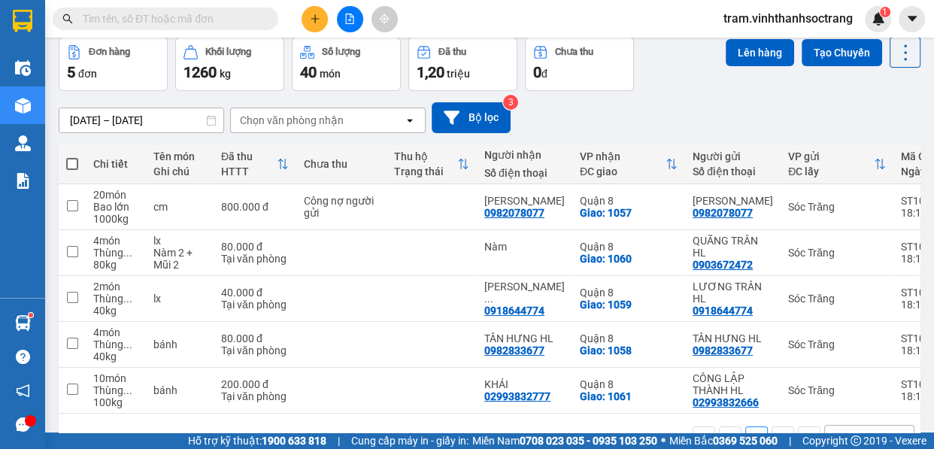
click at [65, 161] on th at bounding box center [72, 164] width 27 height 40
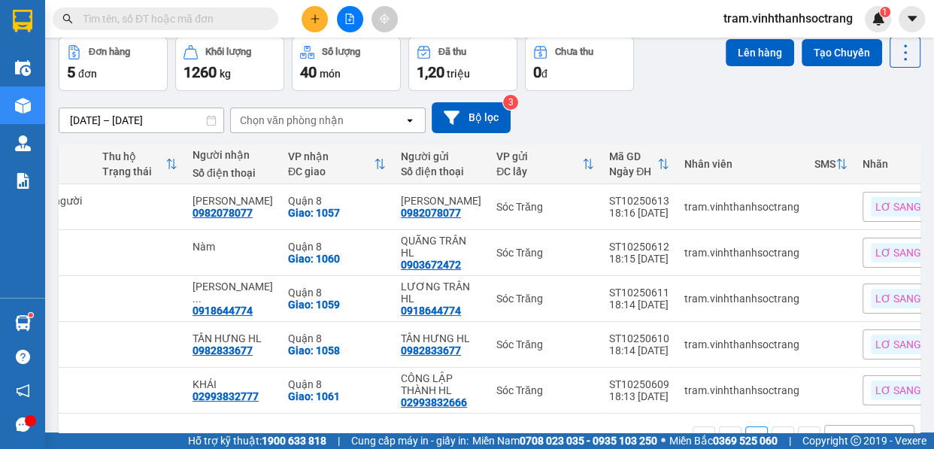
scroll to position [0, 293]
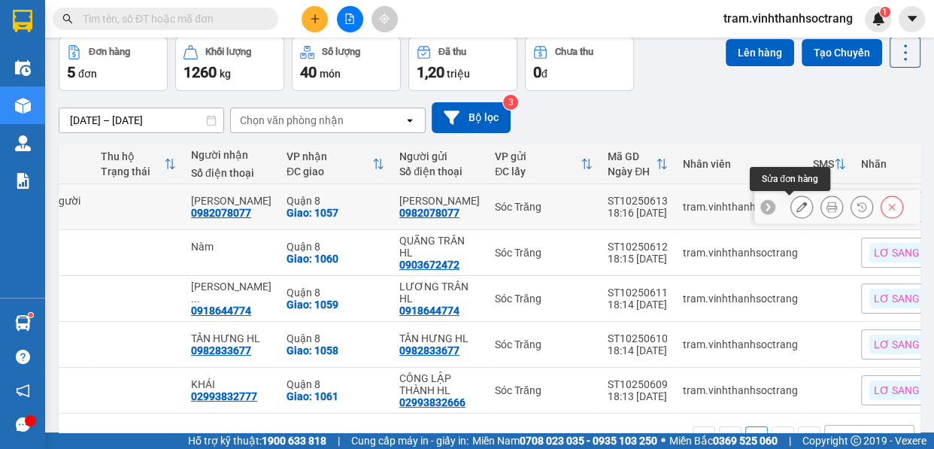
click at [796, 206] on icon at bounding box center [801, 206] width 11 height 11
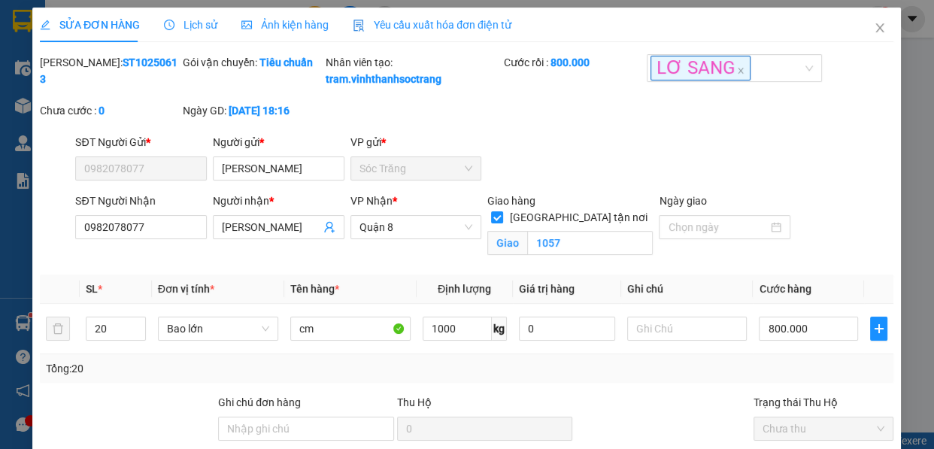
type input "0982078077"
type input "[PERSON_NAME]"
type input "0982078077"
type input "[PERSON_NAME]"
checkbox input "true"
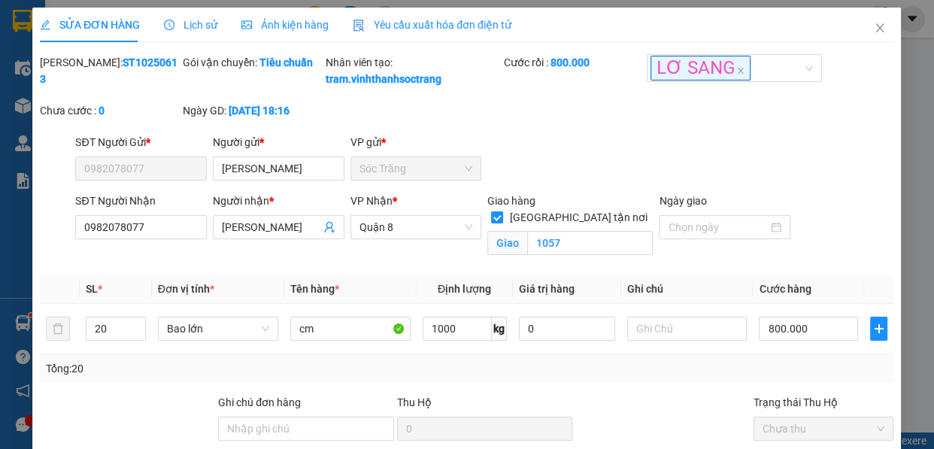
type input "1057"
type input "800.000"
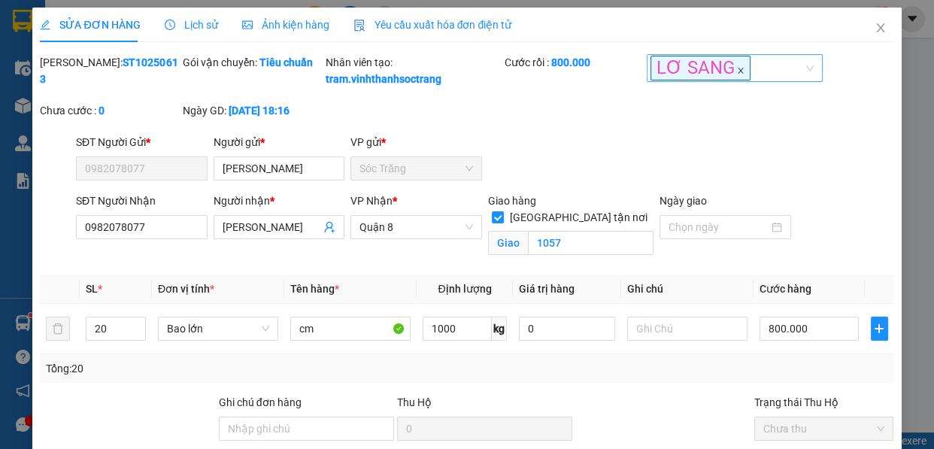
click at [737, 71] on icon "close" at bounding box center [741, 71] width 8 height 8
click at [725, 71] on div at bounding box center [726, 66] width 153 height 18
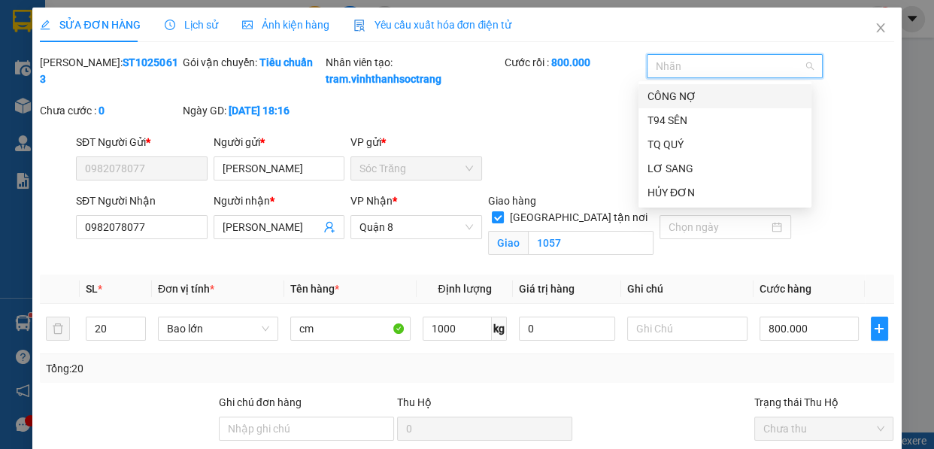
click at [707, 95] on div "CÔNG NỢ" at bounding box center [724, 96] width 155 height 17
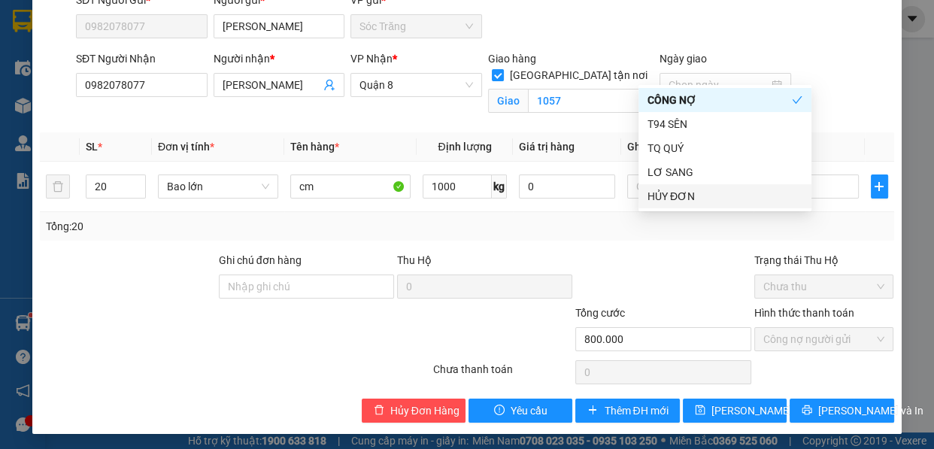
scroll to position [160, 0]
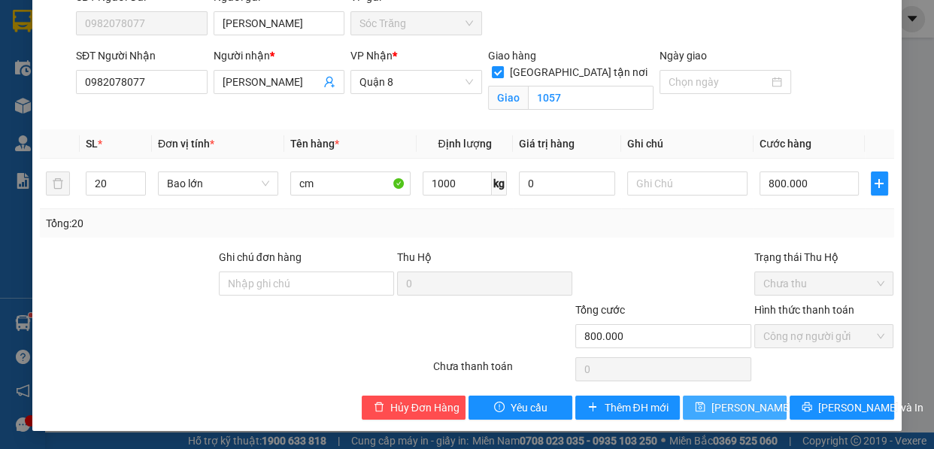
click at [730, 398] on button "[PERSON_NAME] thay đổi" at bounding box center [735, 407] width 104 height 24
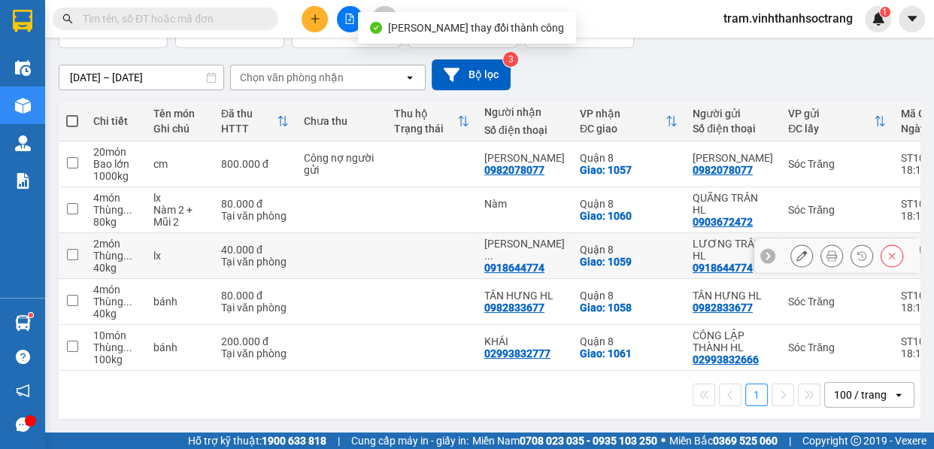
scroll to position [114, 0]
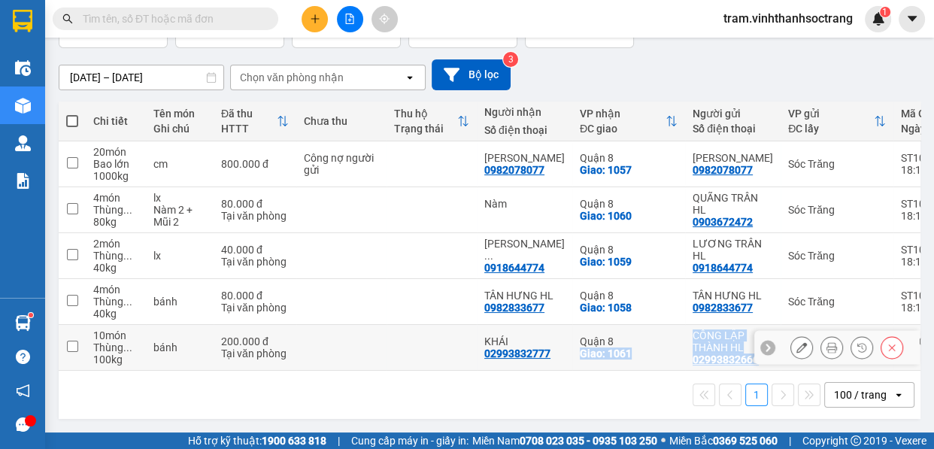
drag, startPoint x: 564, startPoint y: 364, endPoint x: 781, endPoint y: 365, distance: 217.3
click at [781, 365] on tr "10 món Thùng ... 100 kg bánh 200.000 đ Tại văn phòng KHÁI 02993832777 Quận 8 G…" at bounding box center [652, 348] width 1186 height 46
checkbox input "true"
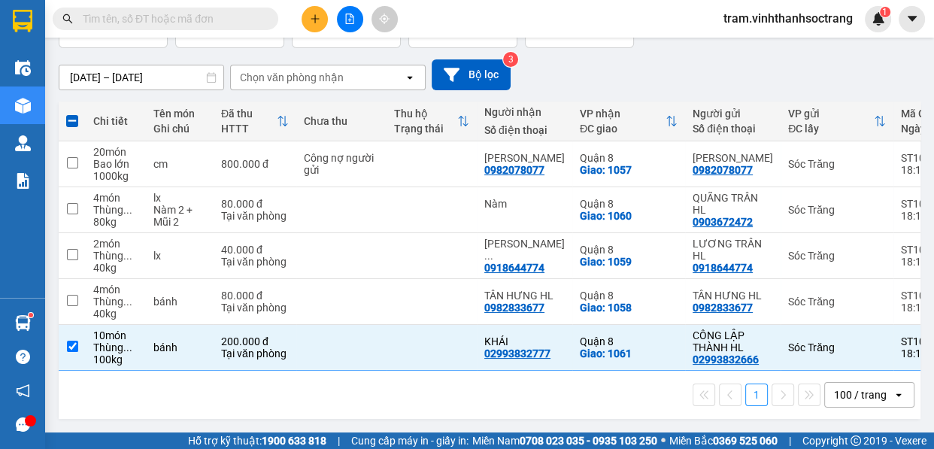
click at [721, 371] on div "1 100 / trang open" at bounding box center [490, 395] width 862 height 48
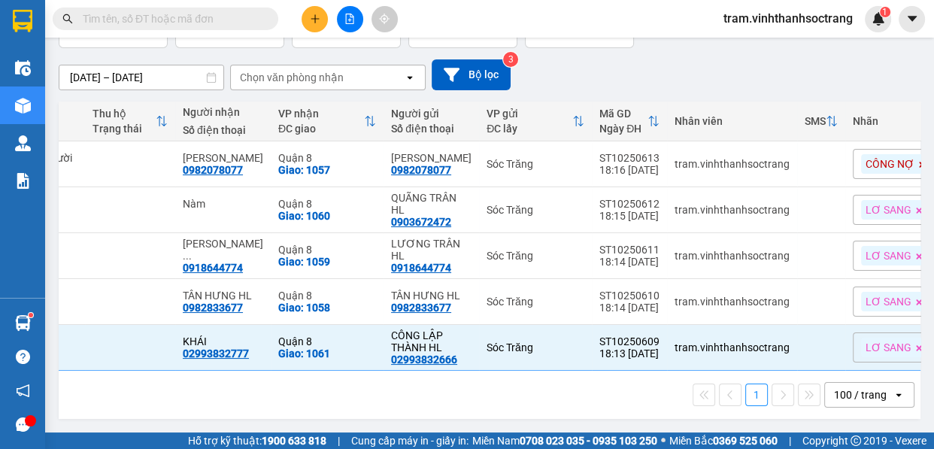
drag, startPoint x: 687, startPoint y: 371, endPoint x: 116, endPoint y: 386, distance: 571.6
click at [114, 387] on div "1 100 / trang open" at bounding box center [490, 395] width 862 height 48
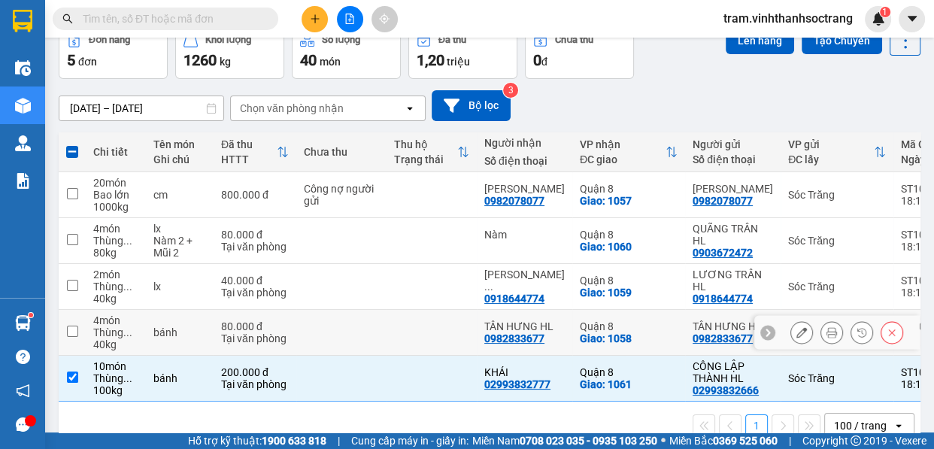
scroll to position [0, 0]
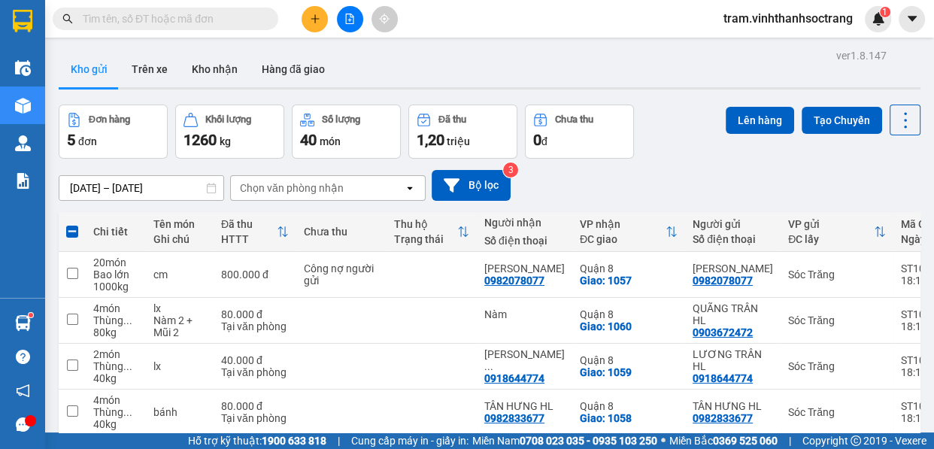
click at [75, 234] on span at bounding box center [72, 232] width 12 height 12
click at [72, 224] on input "checkbox" at bounding box center [72, 224] width 0 height 0
checkbox input "true"
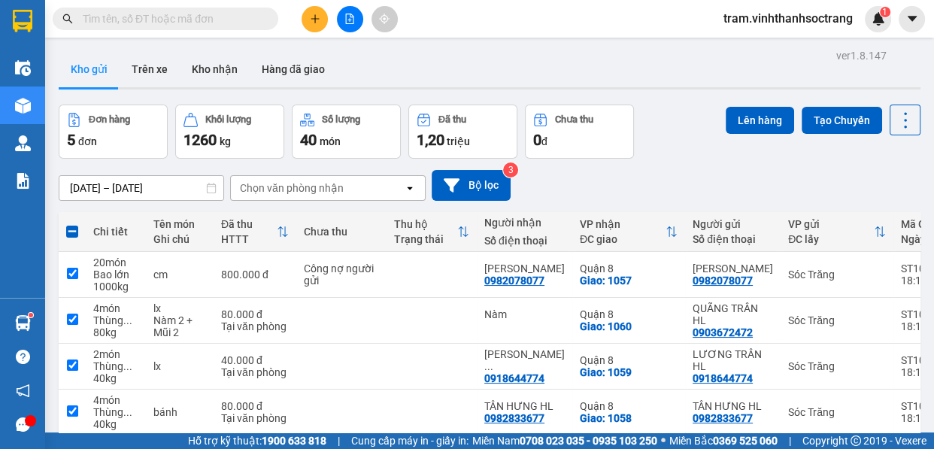
checkbox input "true"
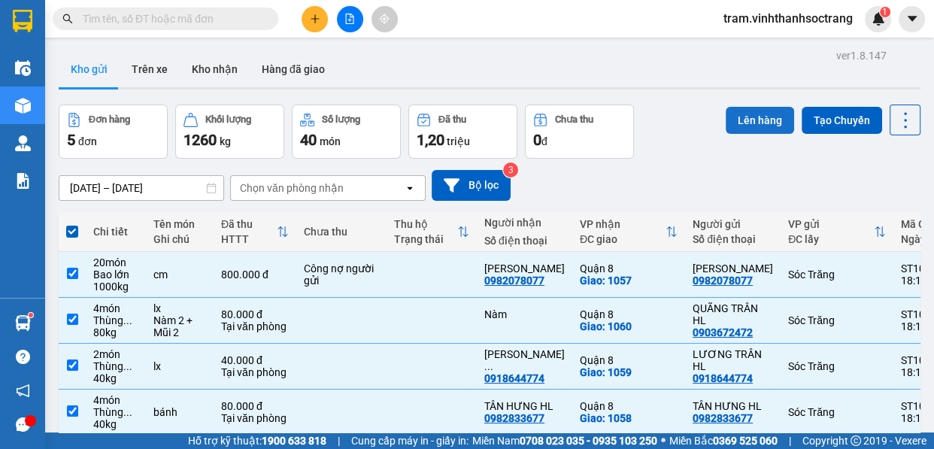
click at [743, 117] on button "Lên hàng" at bounding box center [759, 120] width 68 height 27
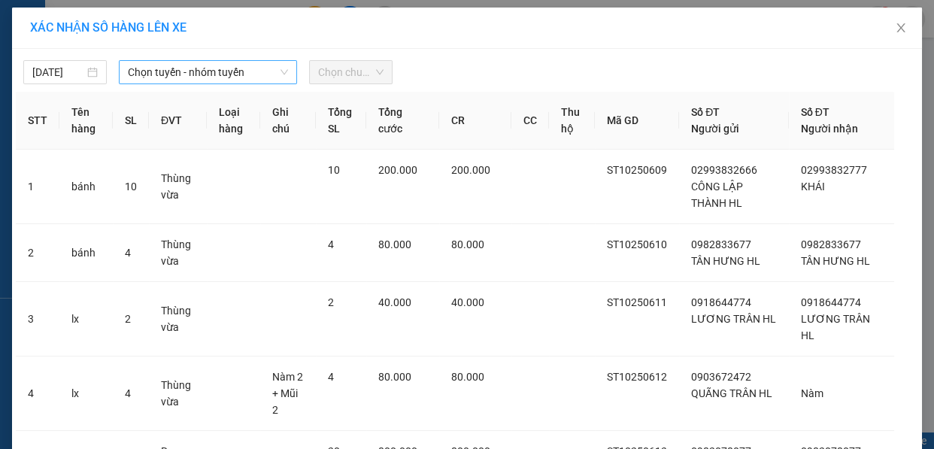
click at [268, 69] on span "Chọn tuyến - nhóm tuyến" at bounding box center [208, 72] width 160 height 23
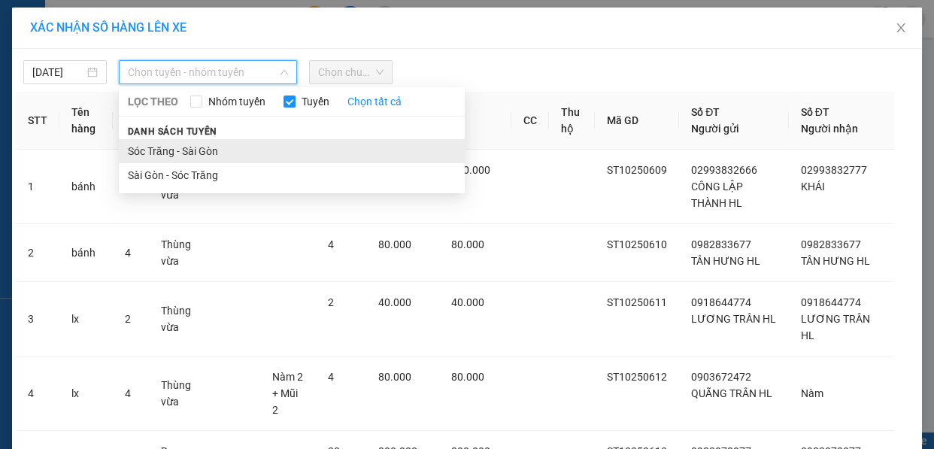
click at [261, 152] on li "Sóc Trăng - Sài Gòn" at bounding box center [292, 151] width 346 height 24
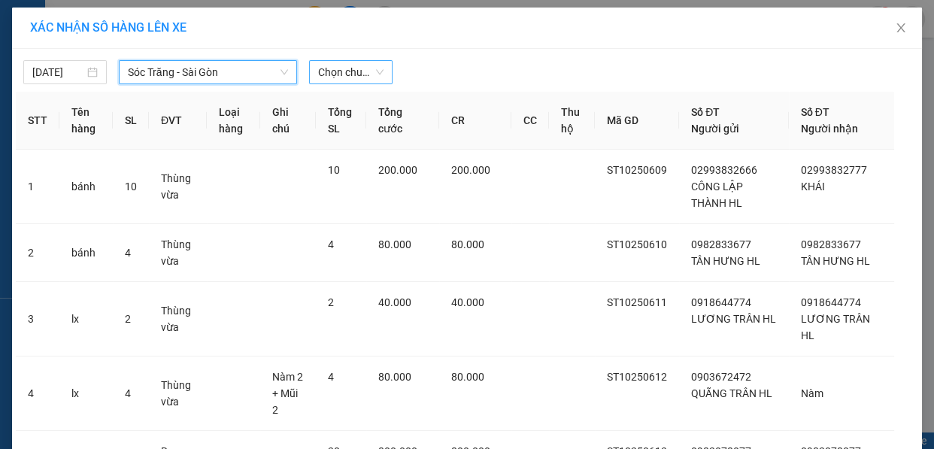
click at [336, 68] on span "Chọn chuyến" at bounding box center [350, 72] width 65 height 23
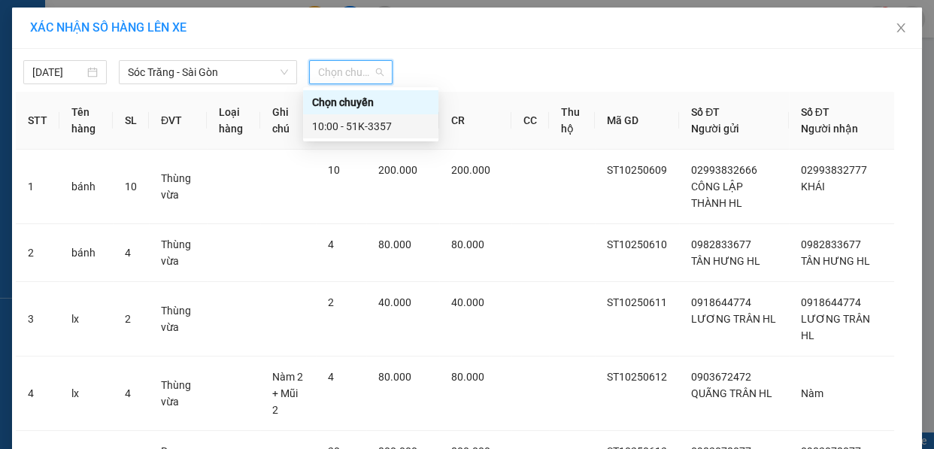
click at [368, 118] on div "10:00 - 51K-3357" at bounding box center [370, 126] width 117 height 17
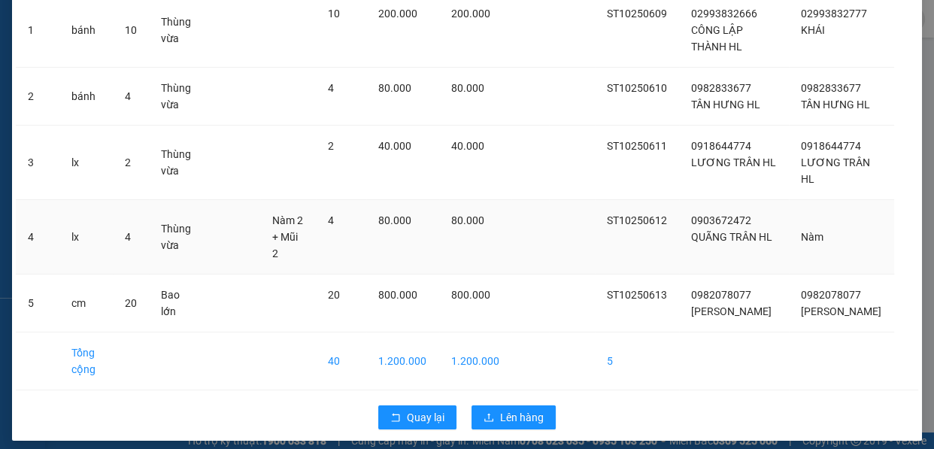
scroll to position [174, 0]
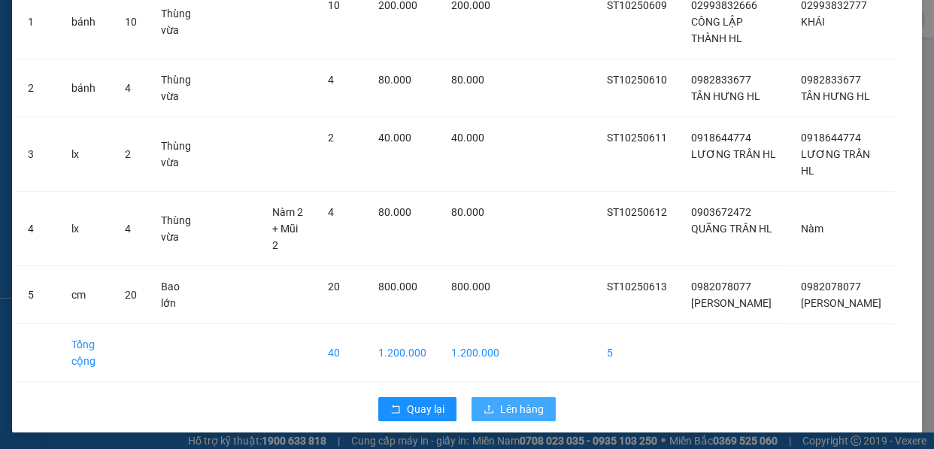
click at [518, 403] on span "Lên hàng" at bounding box center [522, 409] width 44 height 17
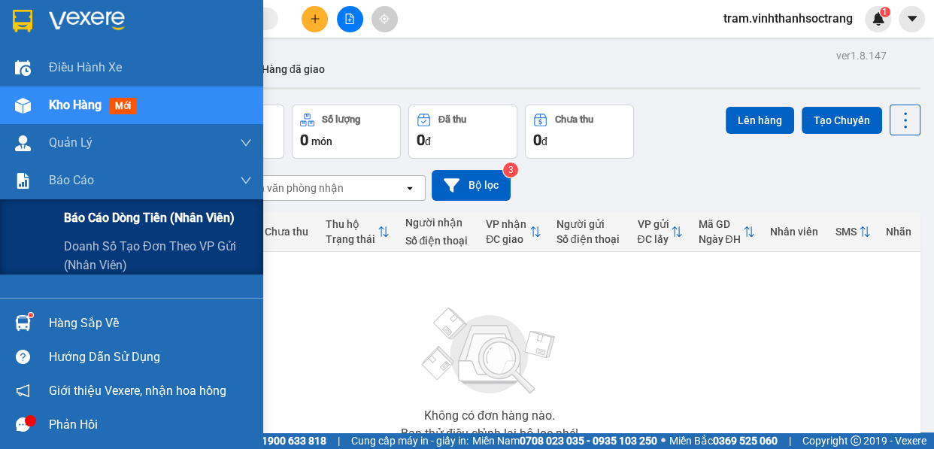
click at [104, 214] on span "Báo cáo dòng tiền (nhân viên)" at bounding box center [149, 217] width 171 height 19
